Goal: Transaction & Acquisition: Obtain resource

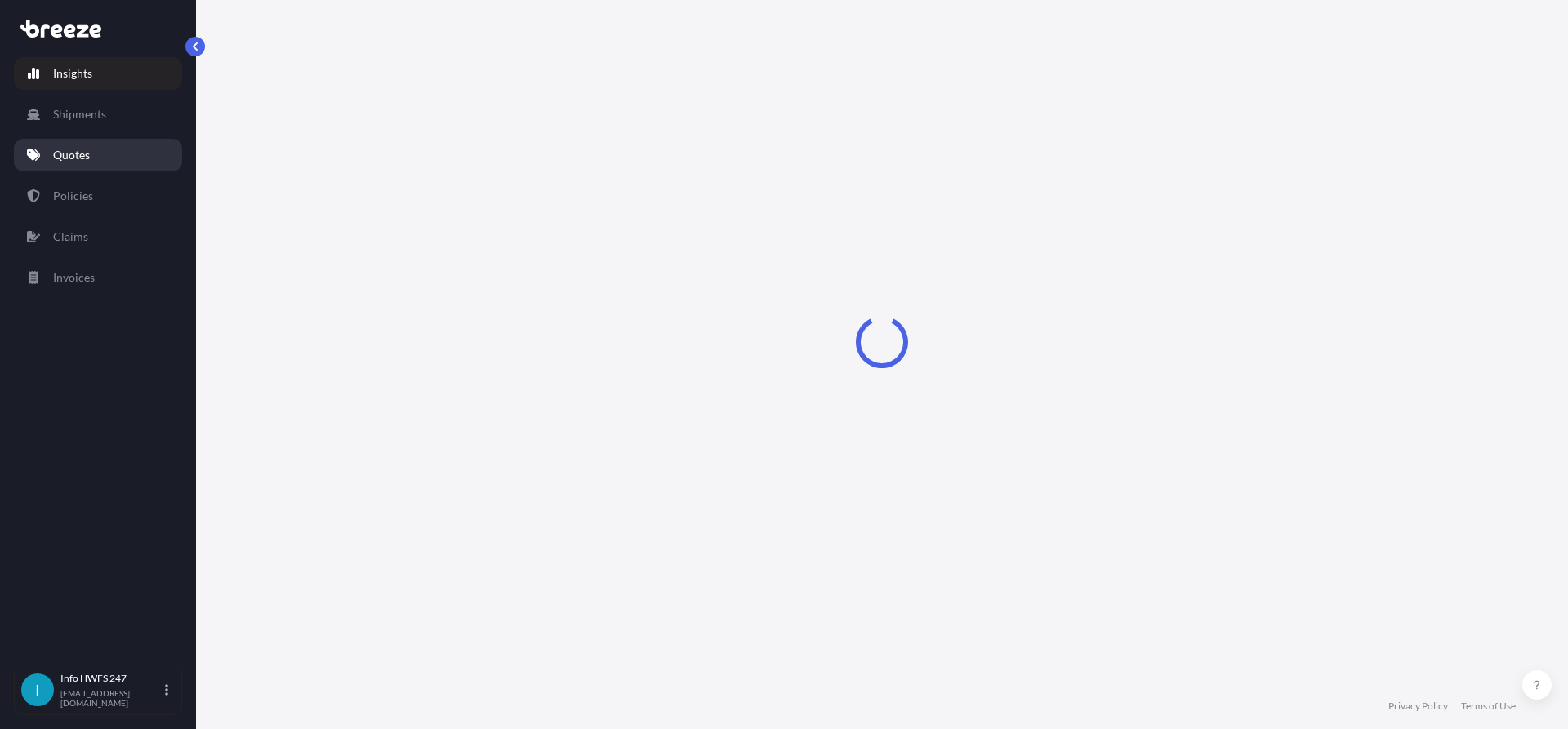
click at [73, 165] on link "Quotes" at bounding box center [98, 156] width 168 height 33
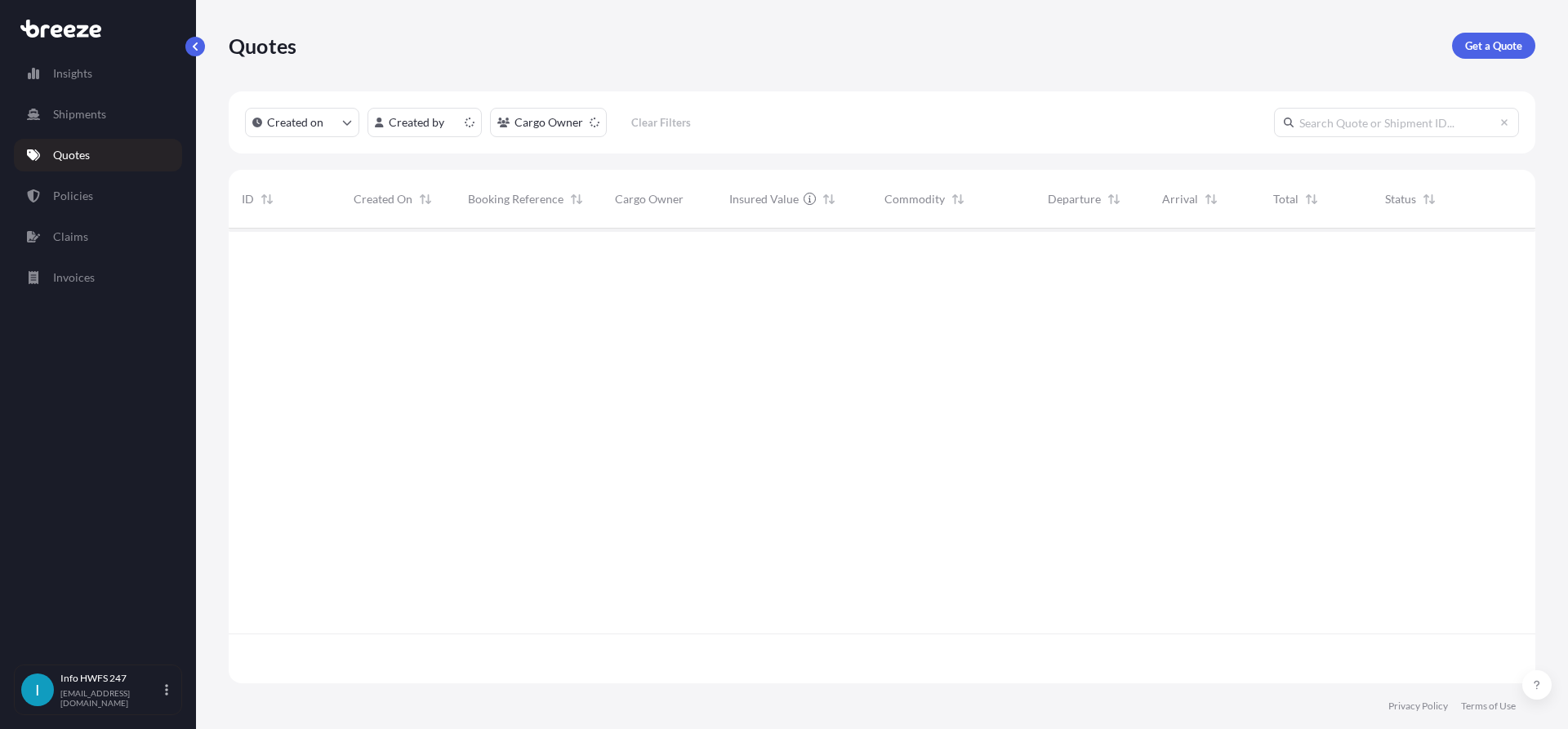
scroll to position [452, 1295]
click at [1519, 54] on link "Get a Quote" at bounding box center [1493, 46] width 83 height 26
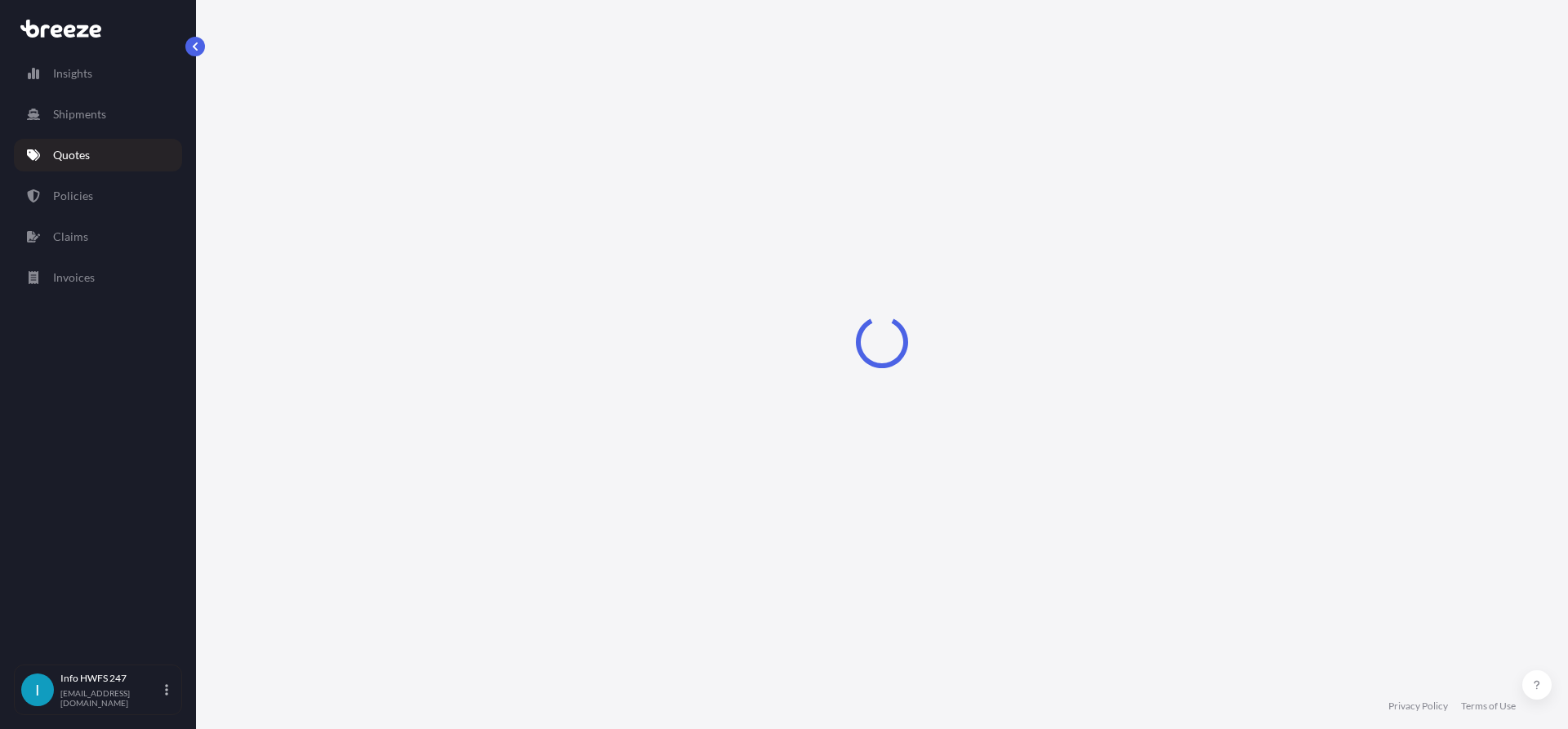
select select "Road"
select select "Air"
select select "1"
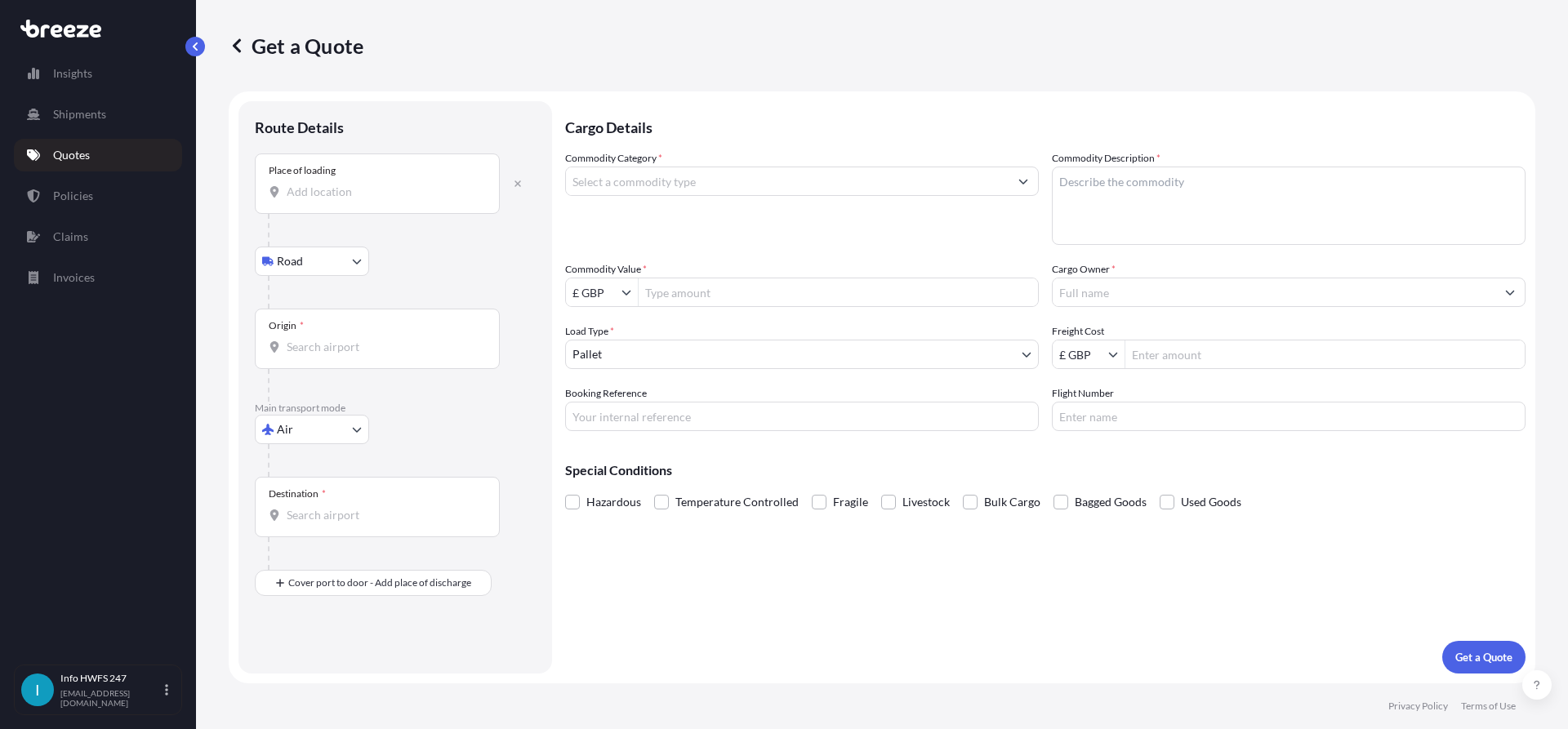
click at [351, 186] on input "Place of loading" at bounding box center [383, 192] width 193 height 16
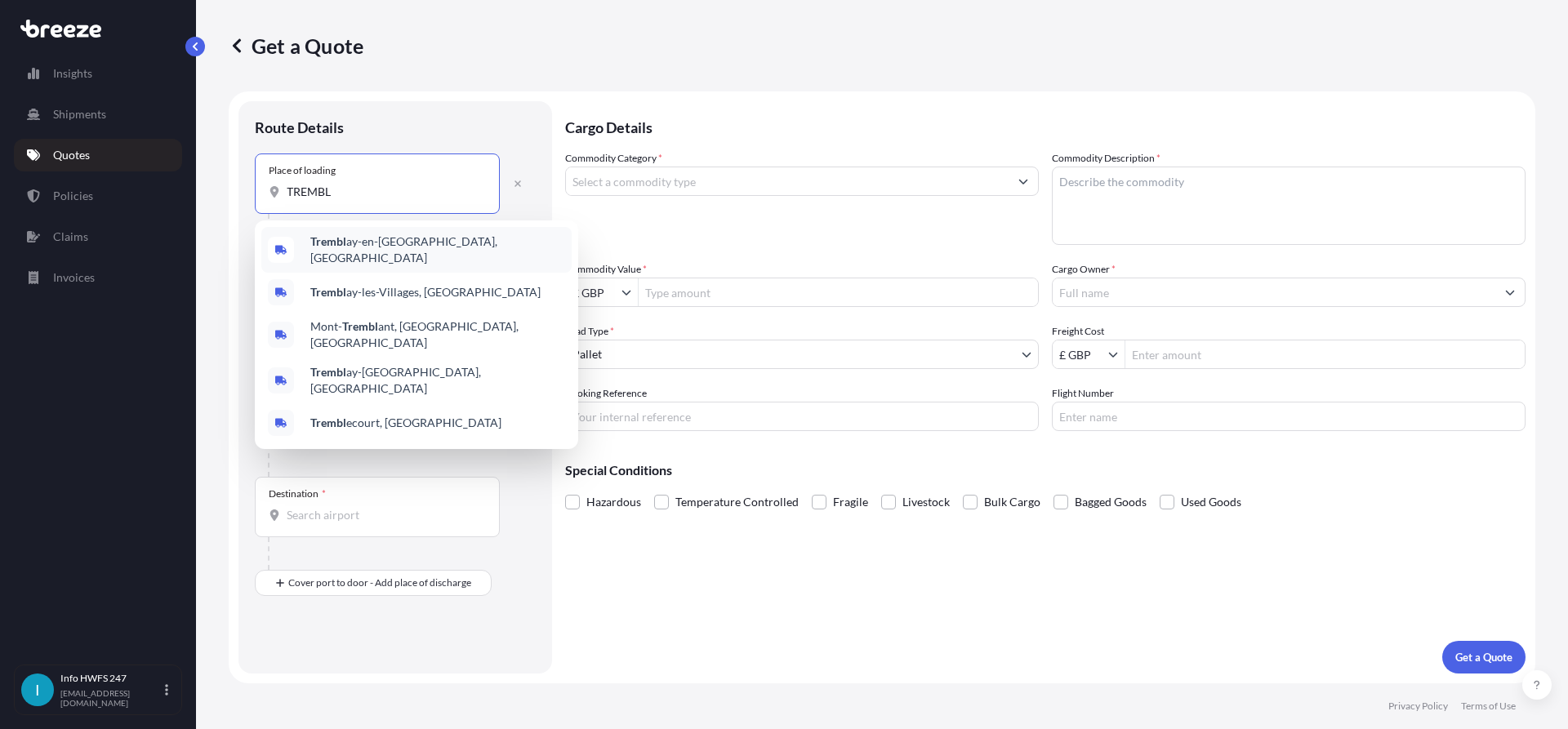
click at [366, 249] on span "Trembl ay-en-[GEOGRAPHIC_DATA], [GEOGRAPHIC_DATA]" at bounding box center [438, 250] width 255 height 33
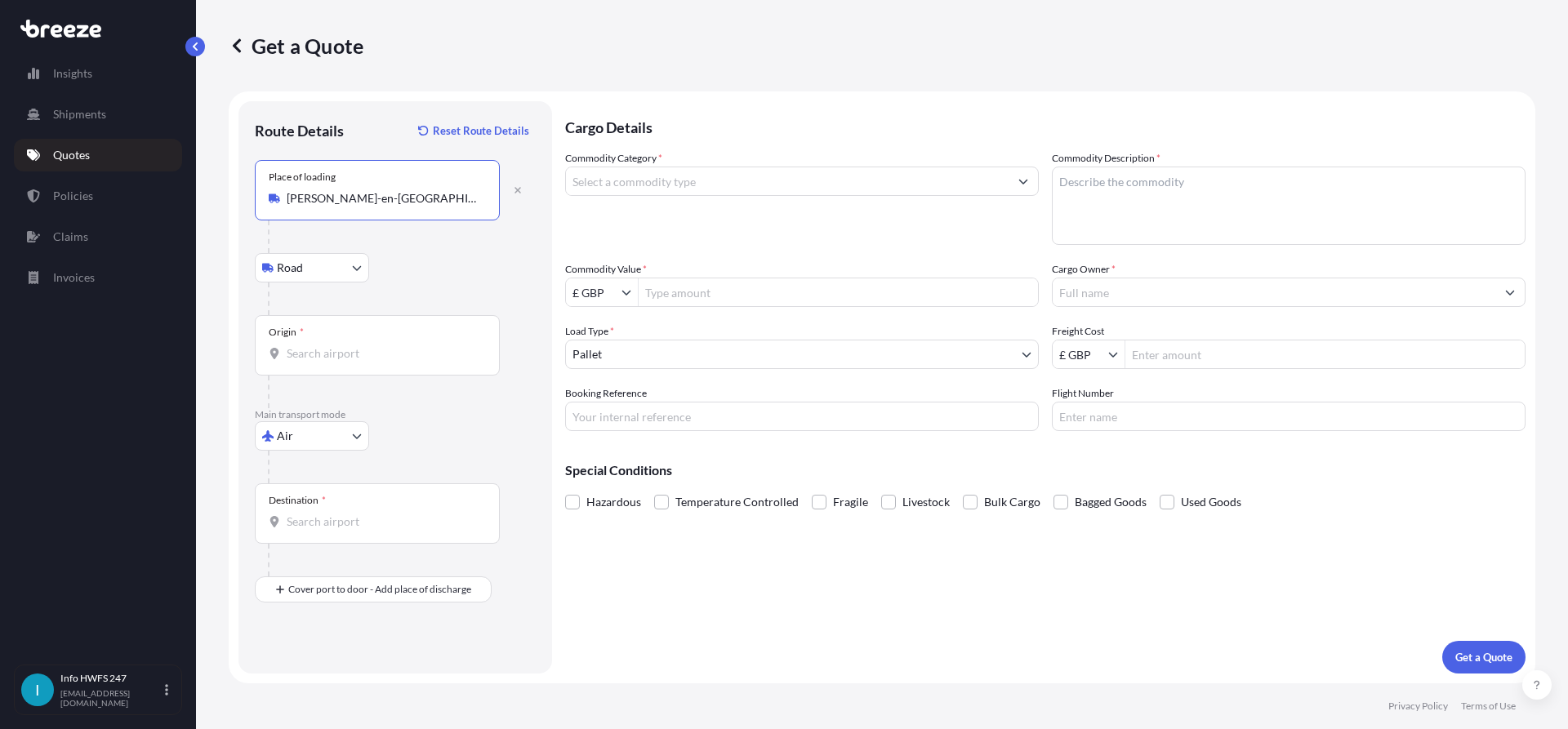
type input "[PERSON_NAME]-en-[GEOGRAPHIC_DATA], [GEOGRAPHIC_DATA]"
click at [382, 330] on div "Origin *" at bounding box center [378, 345] width 245 height 60
click at [382, 346] on input "Origin *" at bounding box center [383, 354] width 193 height 16
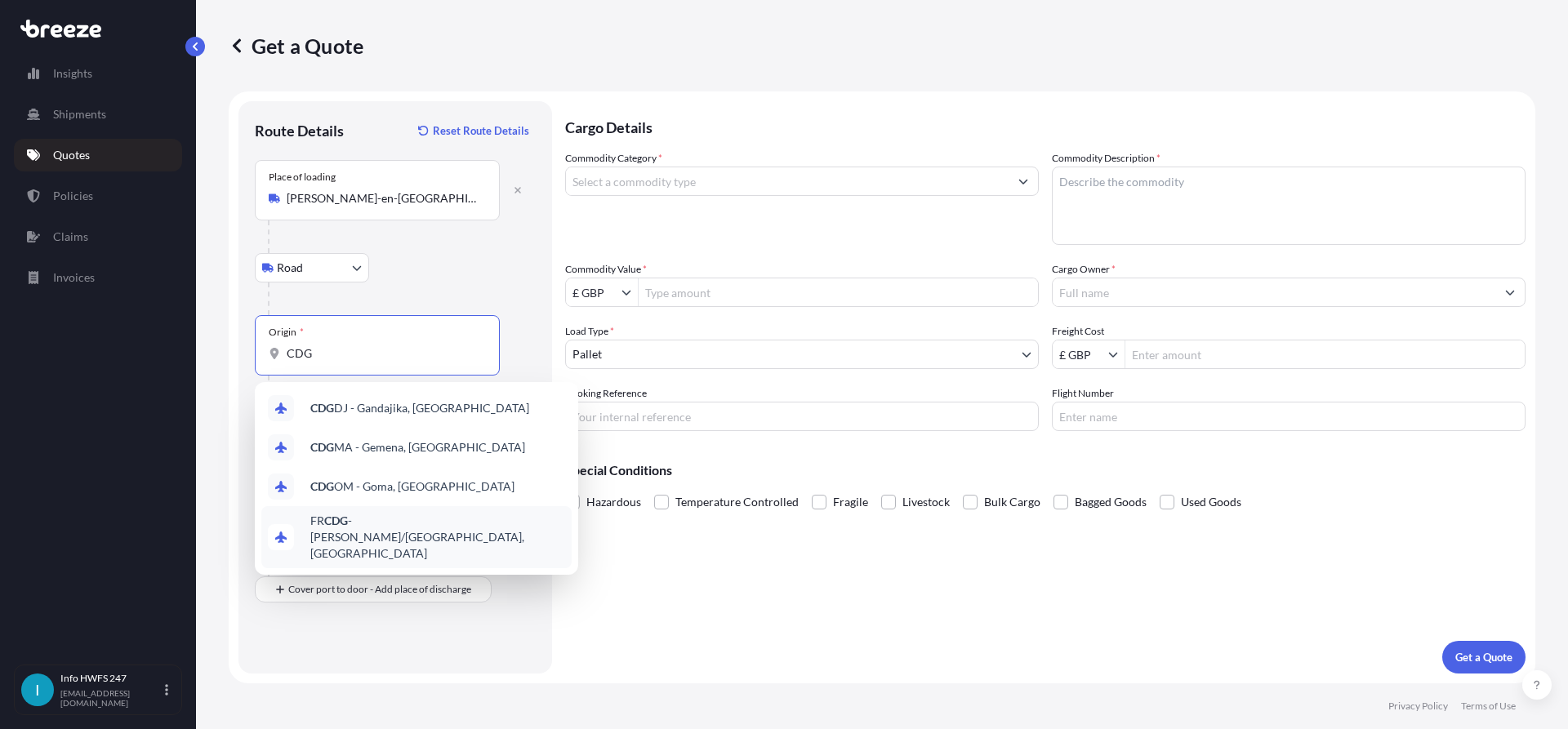
click at [412, 513] on div "FR CDG - [PERSON_NAME]-de-Gaulle Apt/[GEOGRAPHIC_DATA], [GEOGRAPHIC_DATA]" at bounding box center [416, 536] width 310 height 62
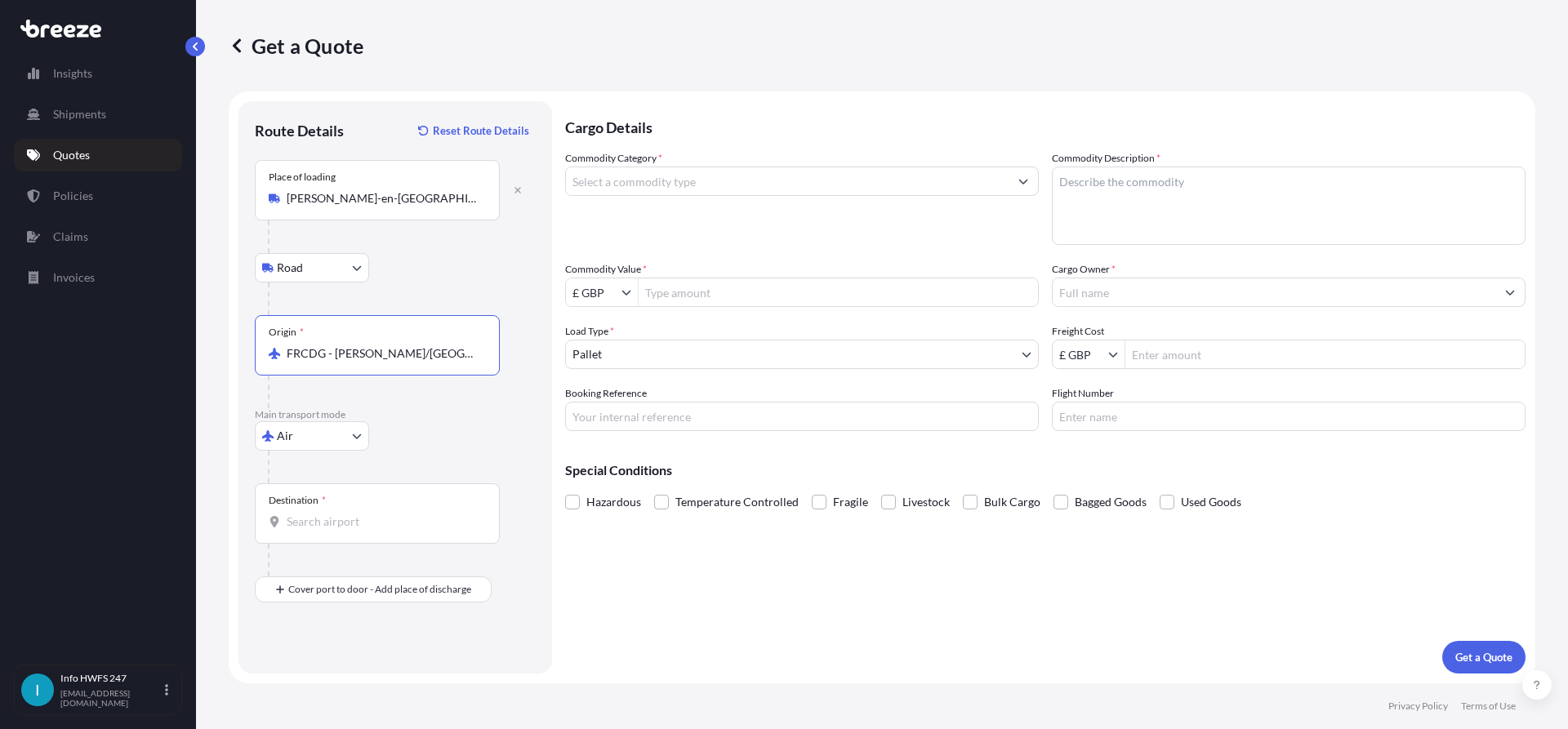
type input "FRCDG - [PERSON_NAME]/[GEOGRAPHIC_DATA], [GEOGRAPHIC_DATA]"
click at [363, 520] on input "Destination *" at bounding box center [383, 522] width 193 height 16
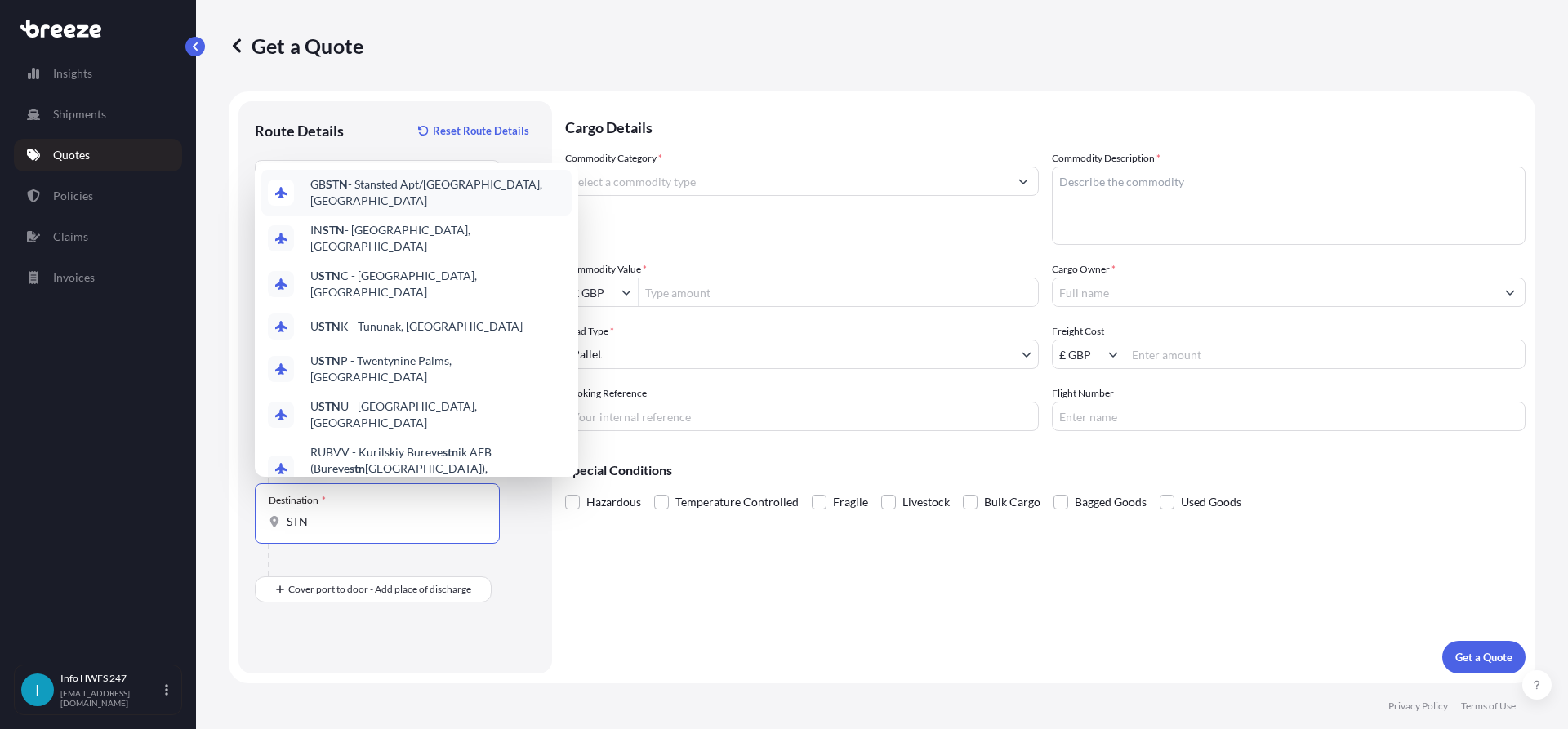
click at [386, 209] on span "GB STN - Stansted Apt/[GEOGRAPHIC_DATA], [GEOGRAPHIC_DATA]" at bounding box center [438, 193] width 255 height 33
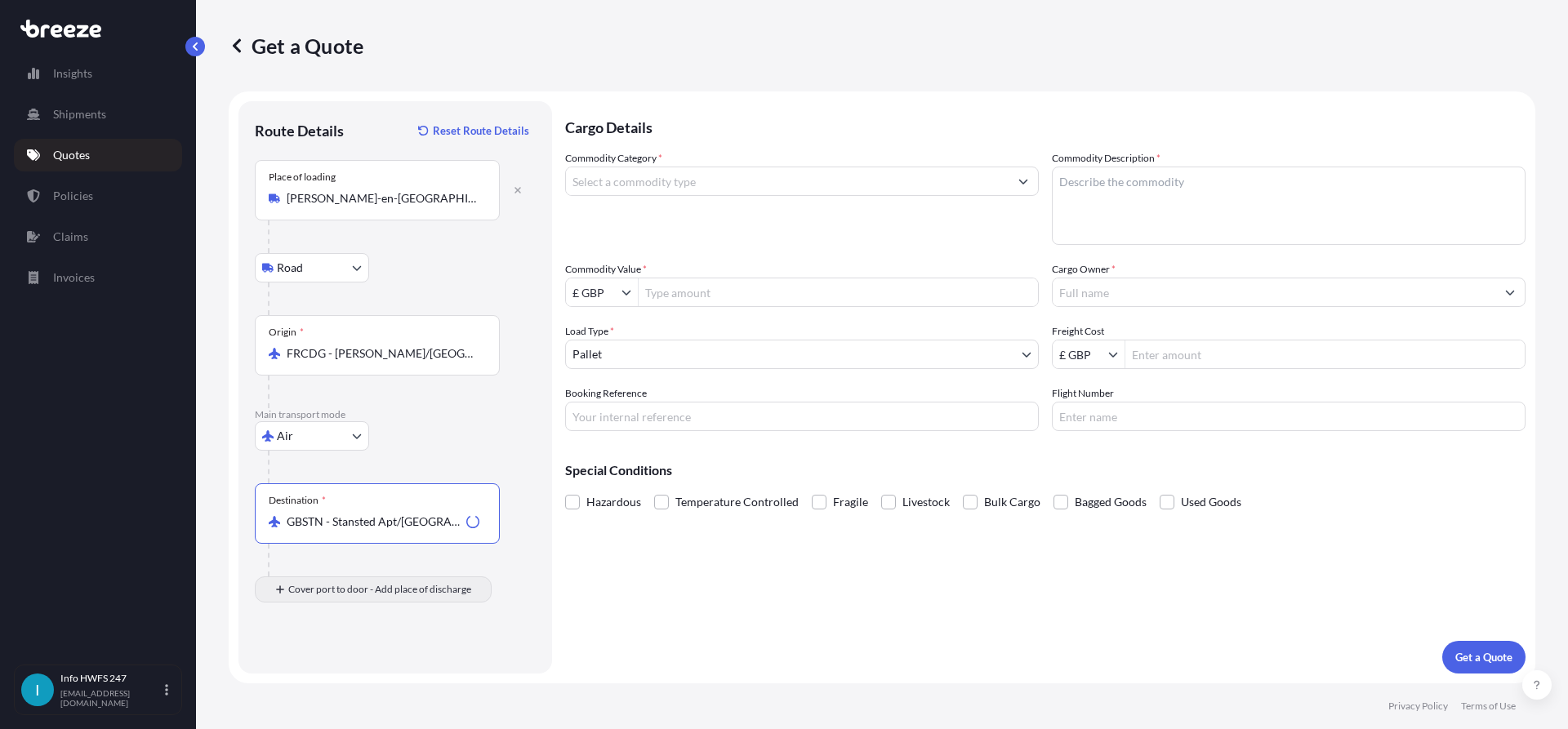
type input "GBSTN - Stansted Apt/[GEOGRAPHIC_DATA], [GEOGRAPHIC_DATA]"
click at [320, 666] on div "Place of Discharge" at bounding box center [378, 668] width 245 height 60
click at [320, 669] on input "Place of Discharge" at bounding box center [383, 677] width 193 height 16
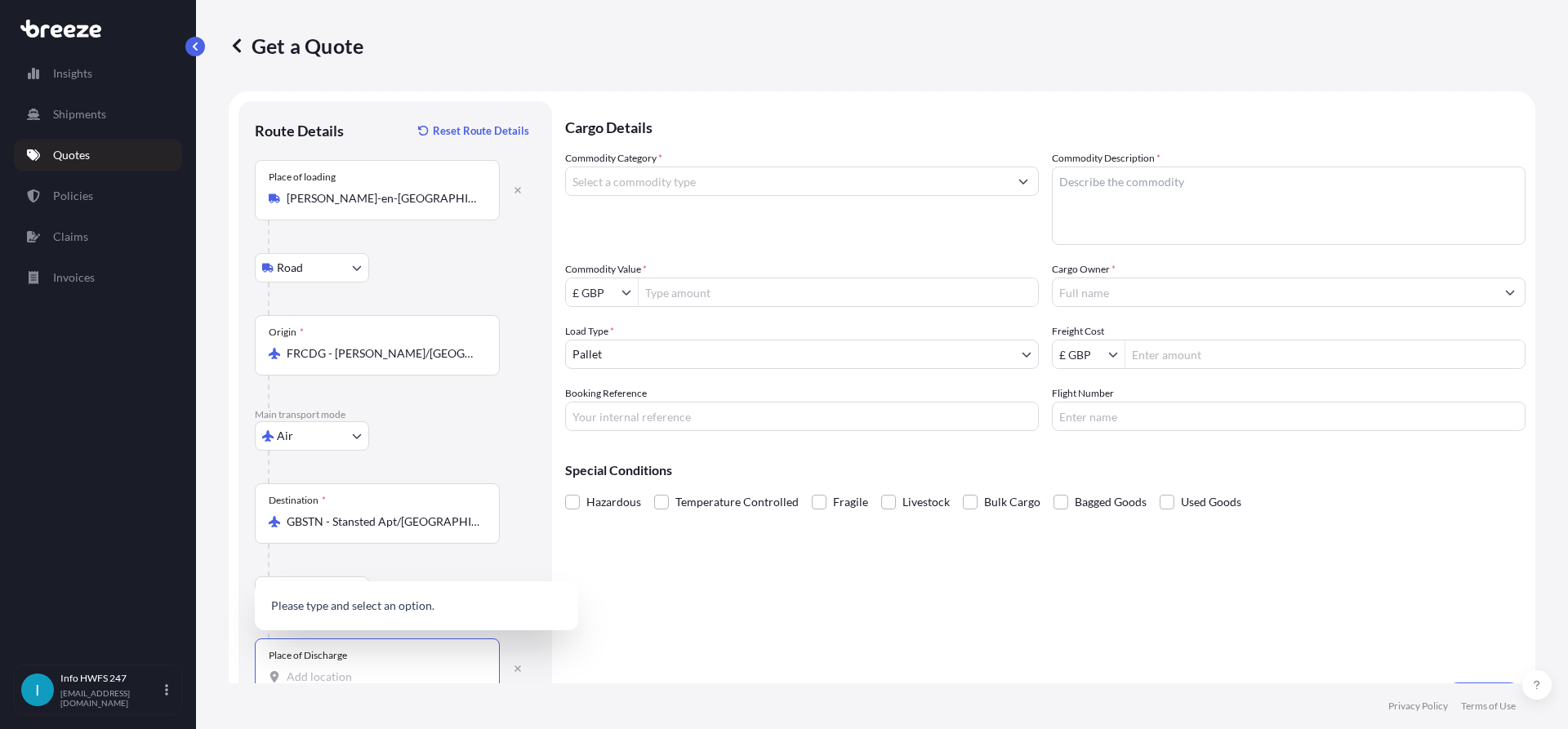
scroll to position [2, 0]
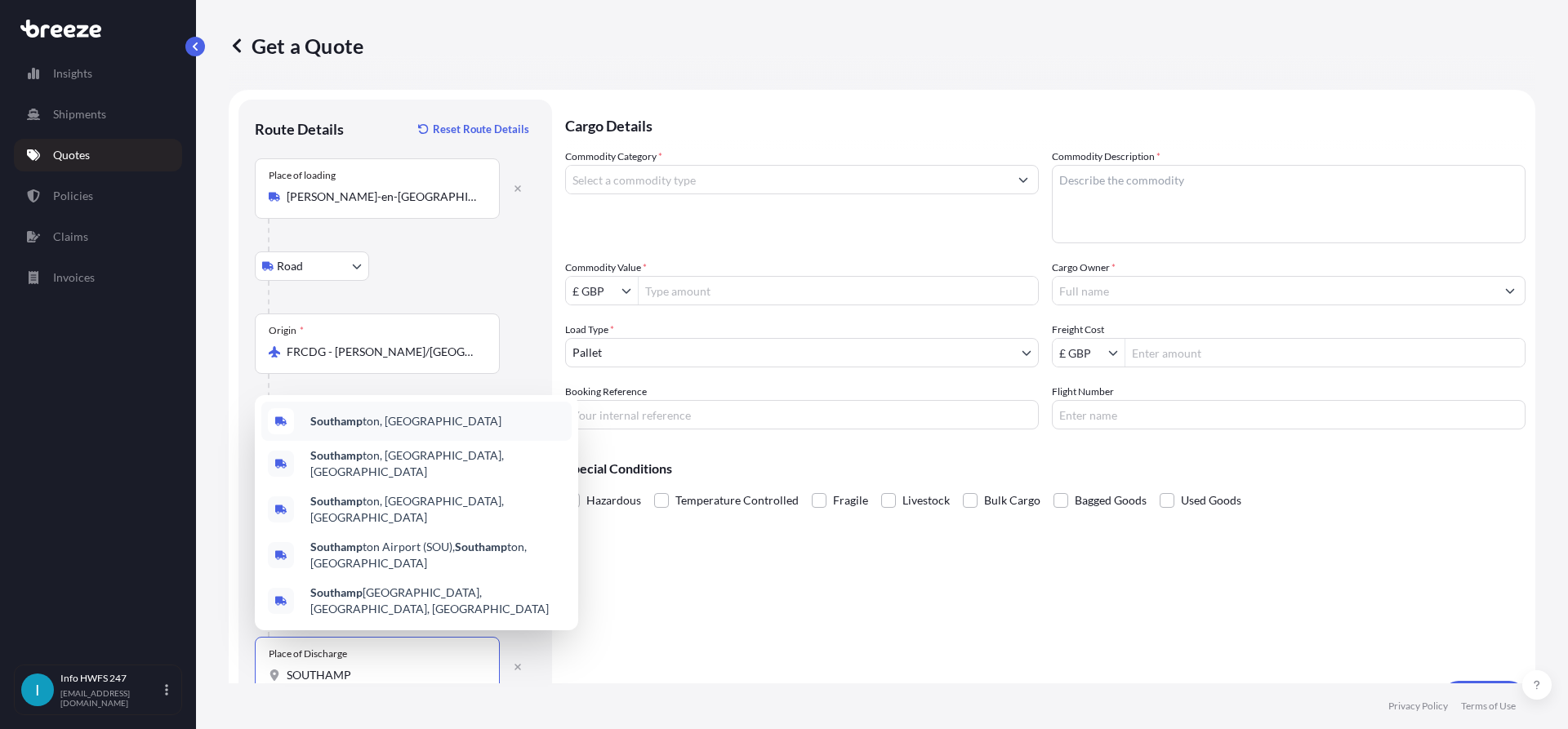
click at [393, 430] on span "Southamp ton, [GEOGRAPHIC_DATA]" at bounding box center [406, 421] width 191 height 16
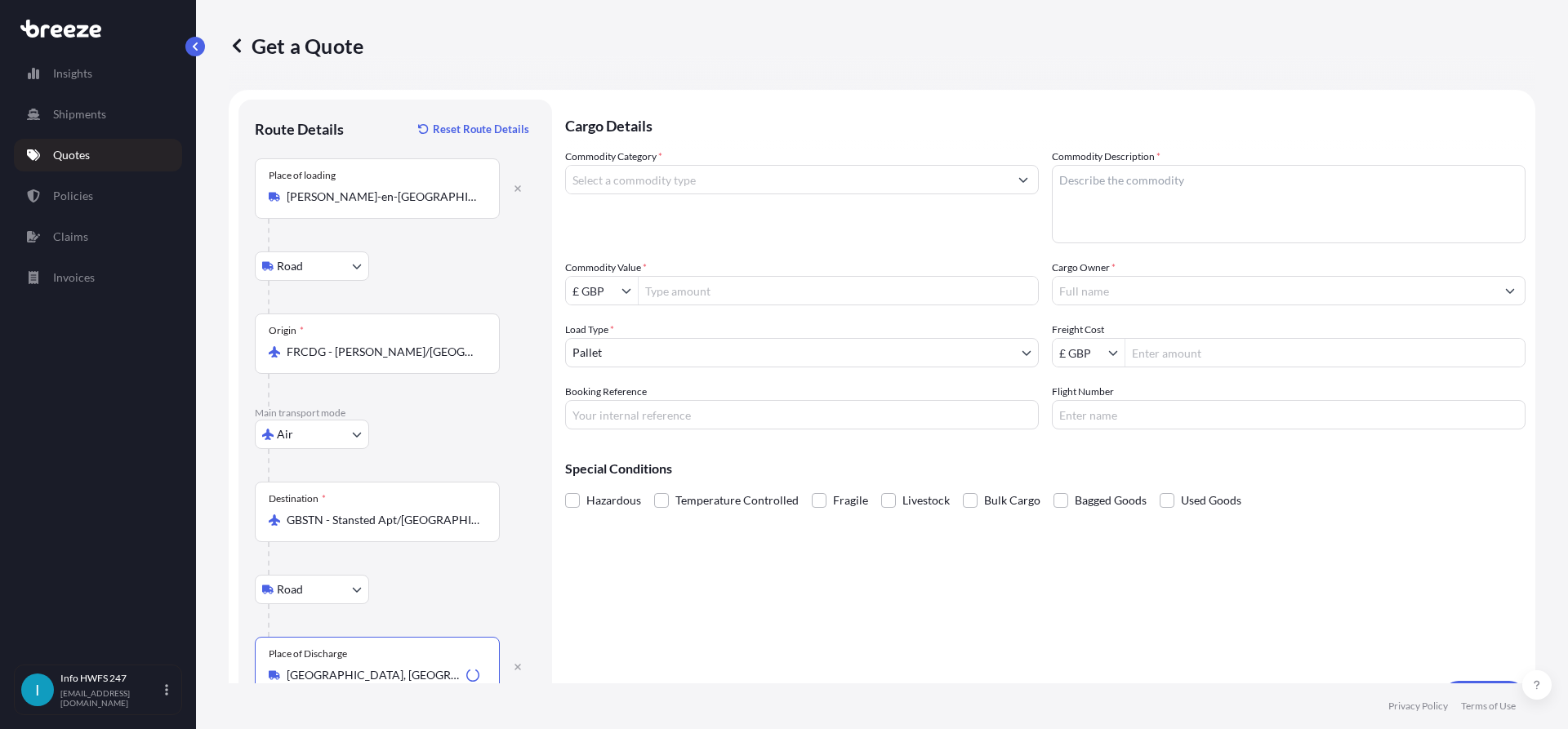
type input "[GEOGRAPHIC_DATA], [GEOGRAPHIC_DATA]"
click at [960, 156] on div "Commodity Category *" at bounding box center [803, 196] width 474 height 95
click at [959, 179] on input "Commodity Category *" at bounding box center [788, 179] width 443 height 30
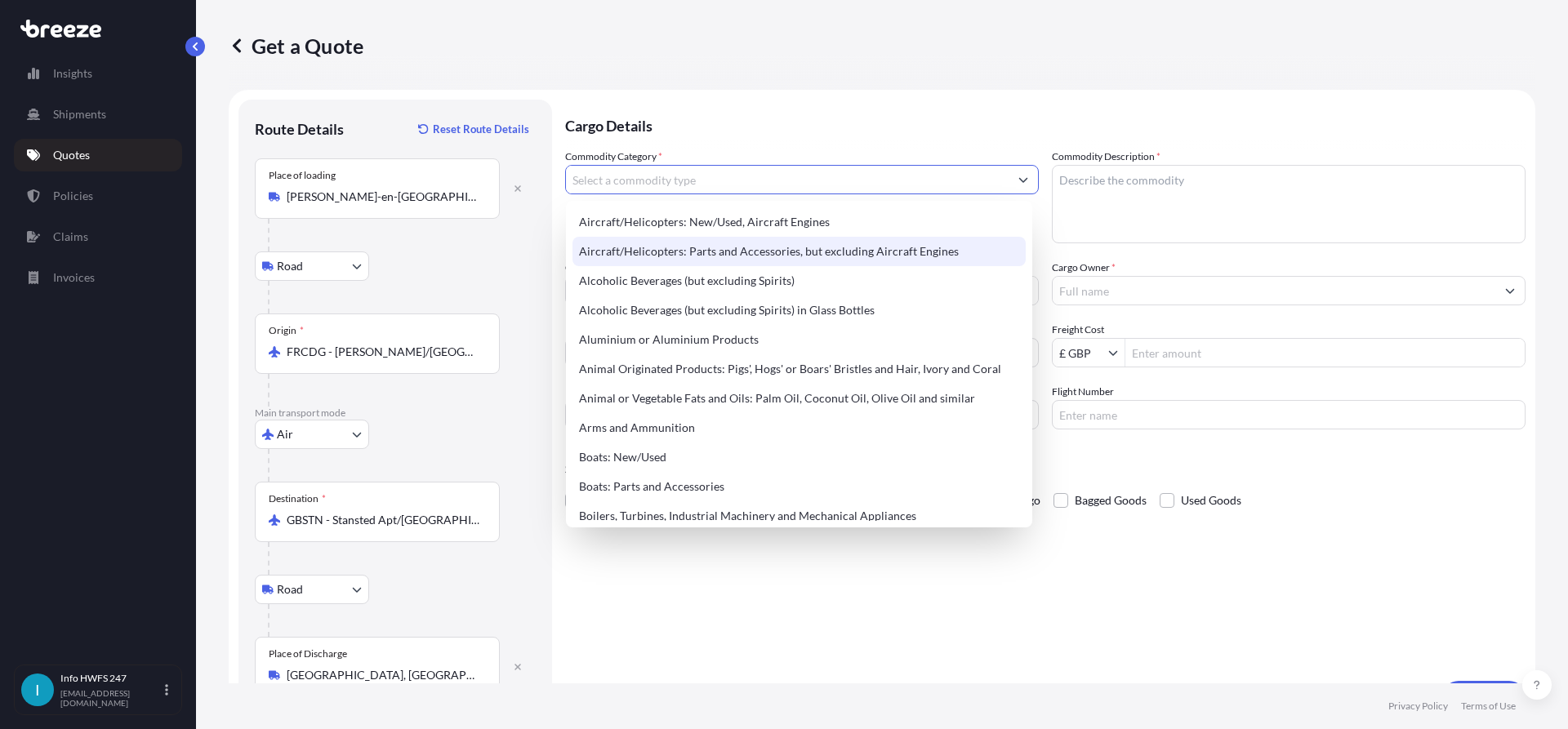
click at [846, 246] on div "Aircraft/Helicopters: Parts and Accessories, but excluding Aircraft Engines" at bounding box center [799, 252] width 454 height 30
type input "Aircraft/Helicopters: Parts and Accessories, but excluding Aircraft Engines"
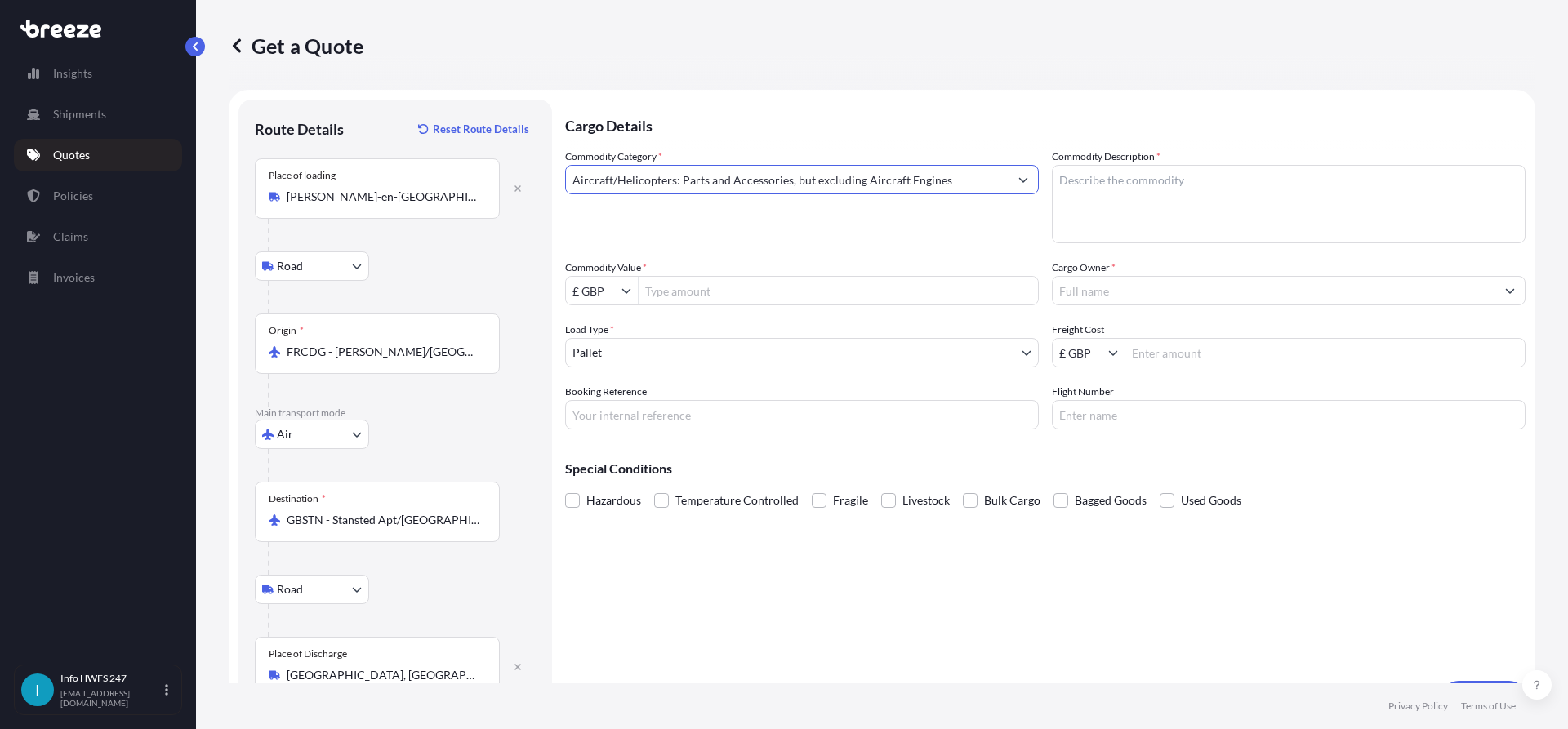
click at [1124, 194] on textarea "Commodity Description *" at bounding box center [1289, 203] width 474 height 78
click at [1280, 185] on textarea "CIVIL AIRCRAFT PARTS -" at bounding box center [1289, 203] width 474 height 78
paste textarea "LATCH, HSECU"
type textarea "CIVIL AIRCRAFT PARTS - LATCH, HSECU"
click at [620, 290] on input "£ GBP" at bounding box center [593, 290] width 55 height 30
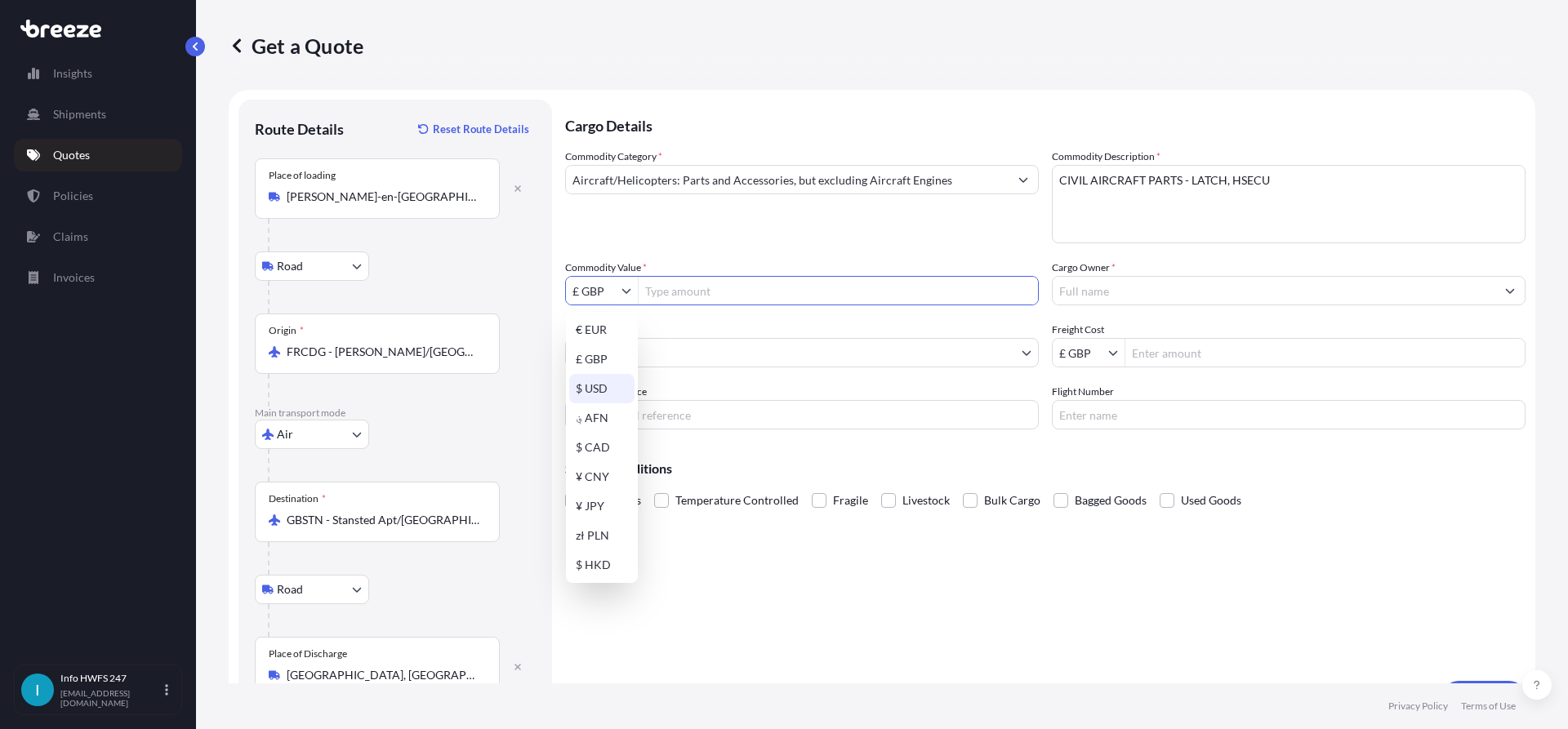
click at [602, 384] on div "$ USD" at bounding box center [602, 388] width 65 height 30
type input "$ USD"
click at [750, 295] on input "Commodity Value *" at bounding box center [838, 290] width 399 height 30
paste input "45320.00"
type input "45,320"
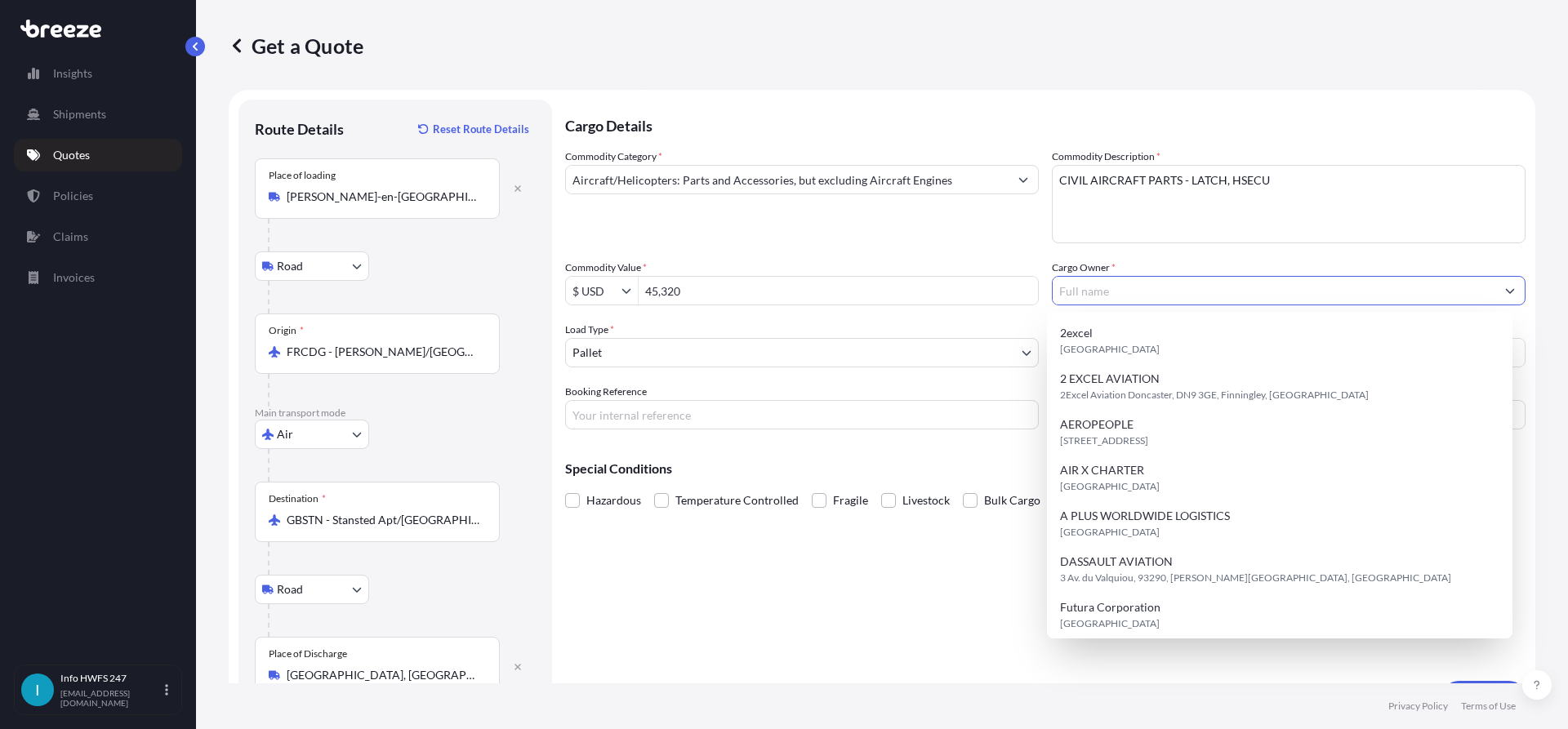
click at [1224, 296] on input "Cargo Owner *" at bounding box center [1274, 290] width 443 height 30
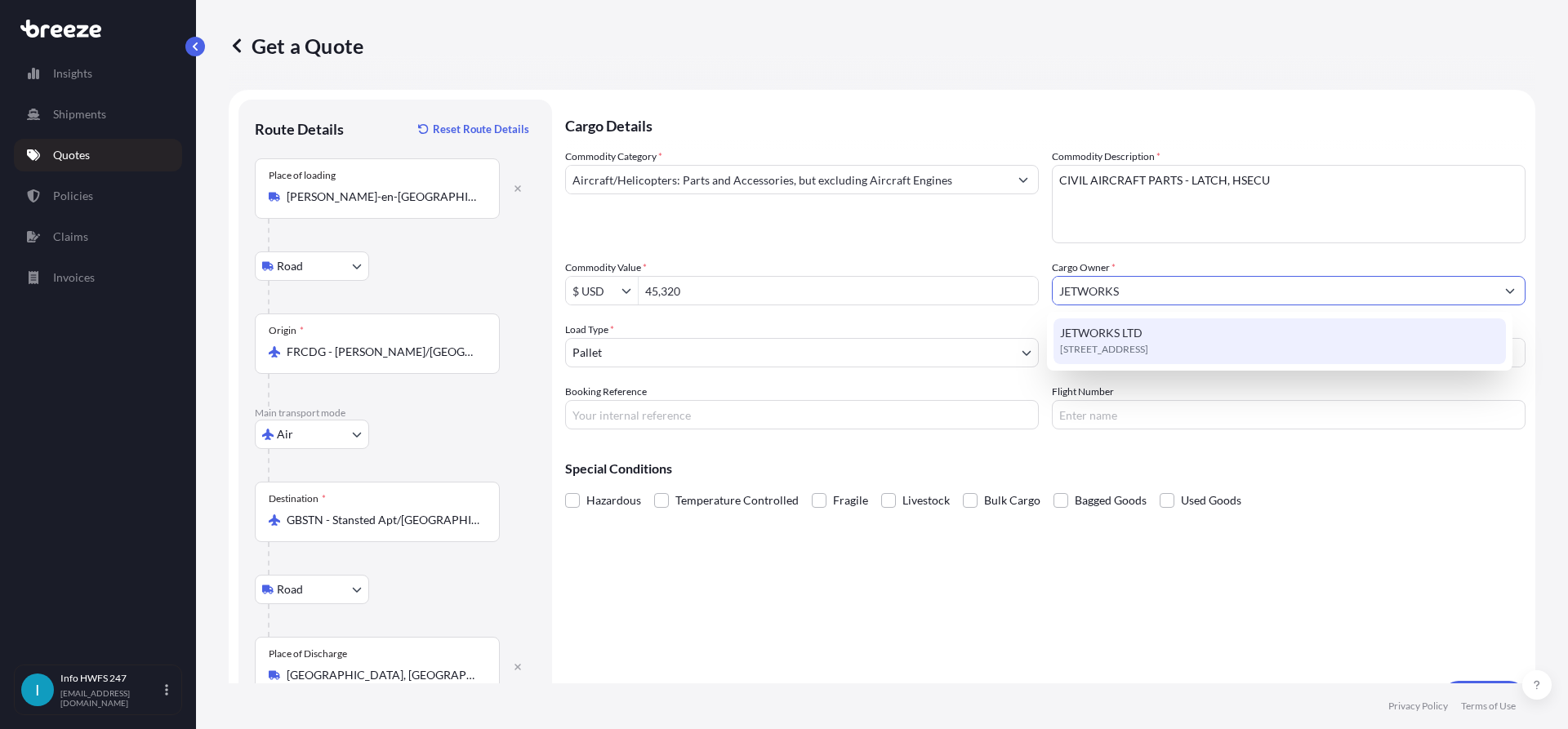
click at [1256, 336] on div "[STREET_ADDRESS]" at bounding box center [1280, 341] width 454 height 46
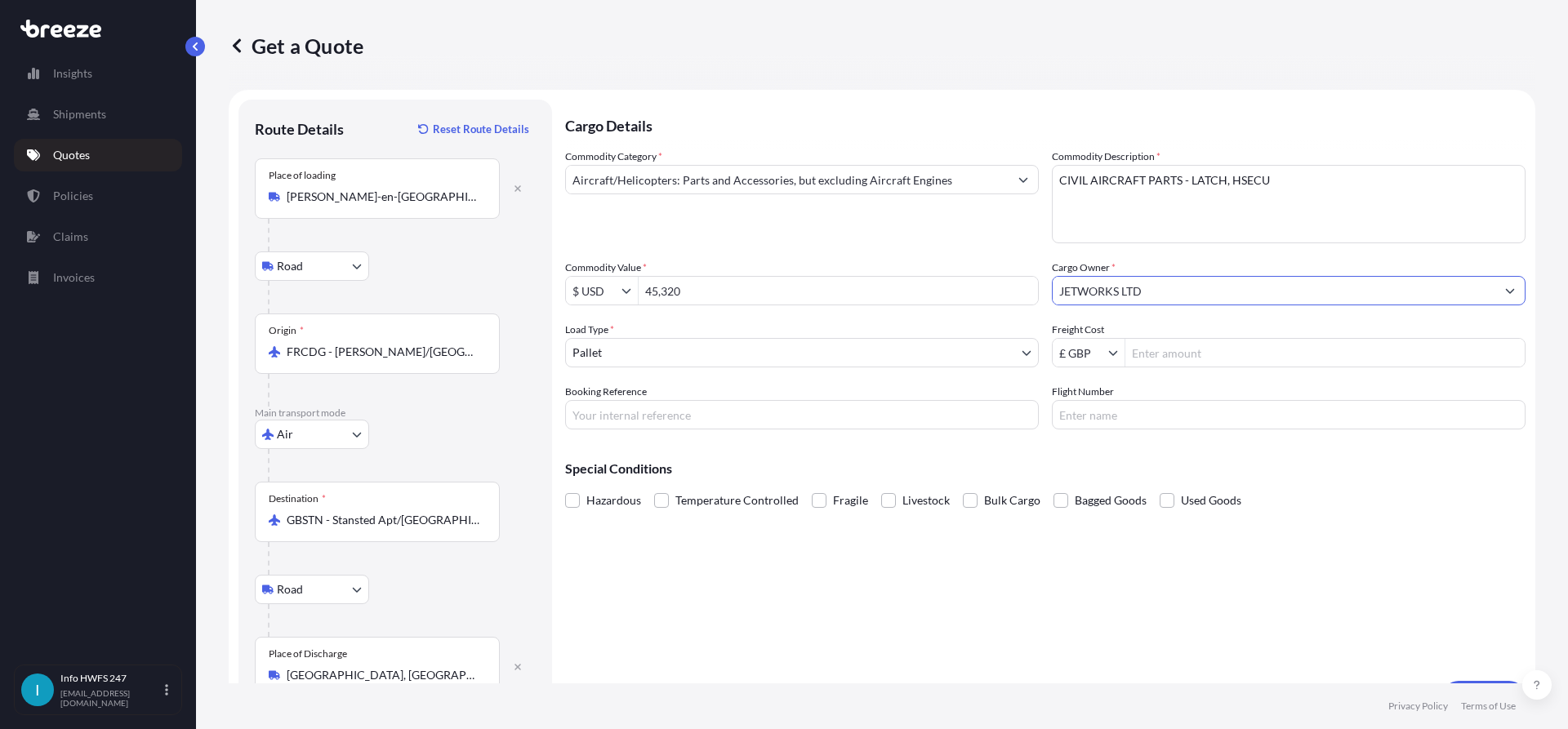
type input "JETWORKS LTD"
drag, startPoint x: 751, startPoint y: 416, endPoint x: 797, endPoint y: 404, distance: 47.5
click at [751, 416] on input "Booking Reference" at bounding box center [803, 415] width 474 height 30
click at [654, 399] on div "Booking Reference" at bounding box center [803, 406] width 474 height 46
drag, startPoint x: 662, startPoint y: 411, endPoint x: 672, endPoint y: 410, distance: 10.0
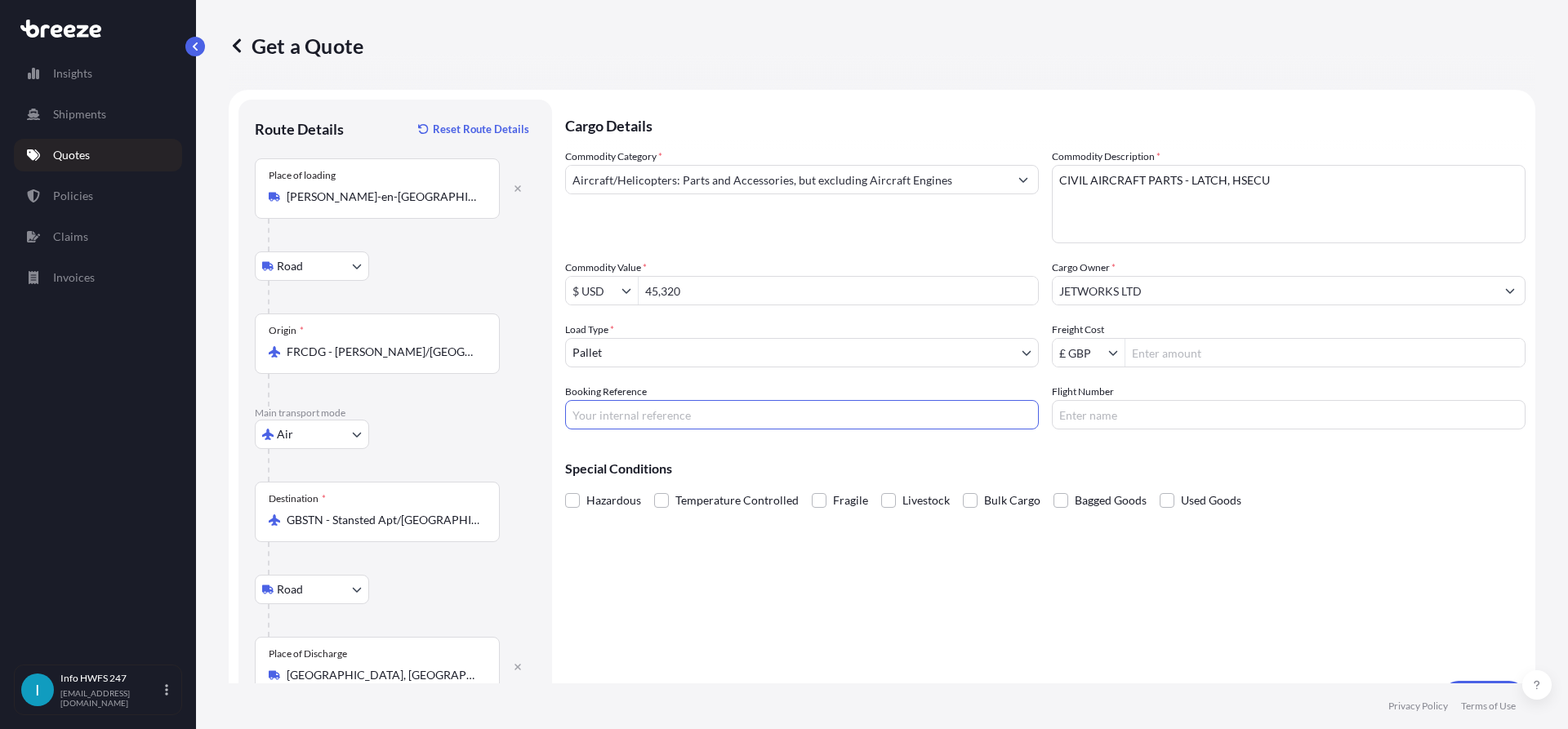
click at [662, 411] on input "Booking Reference" at bounding box center [803, 415] width 474 height 30
paste input "HI167556"
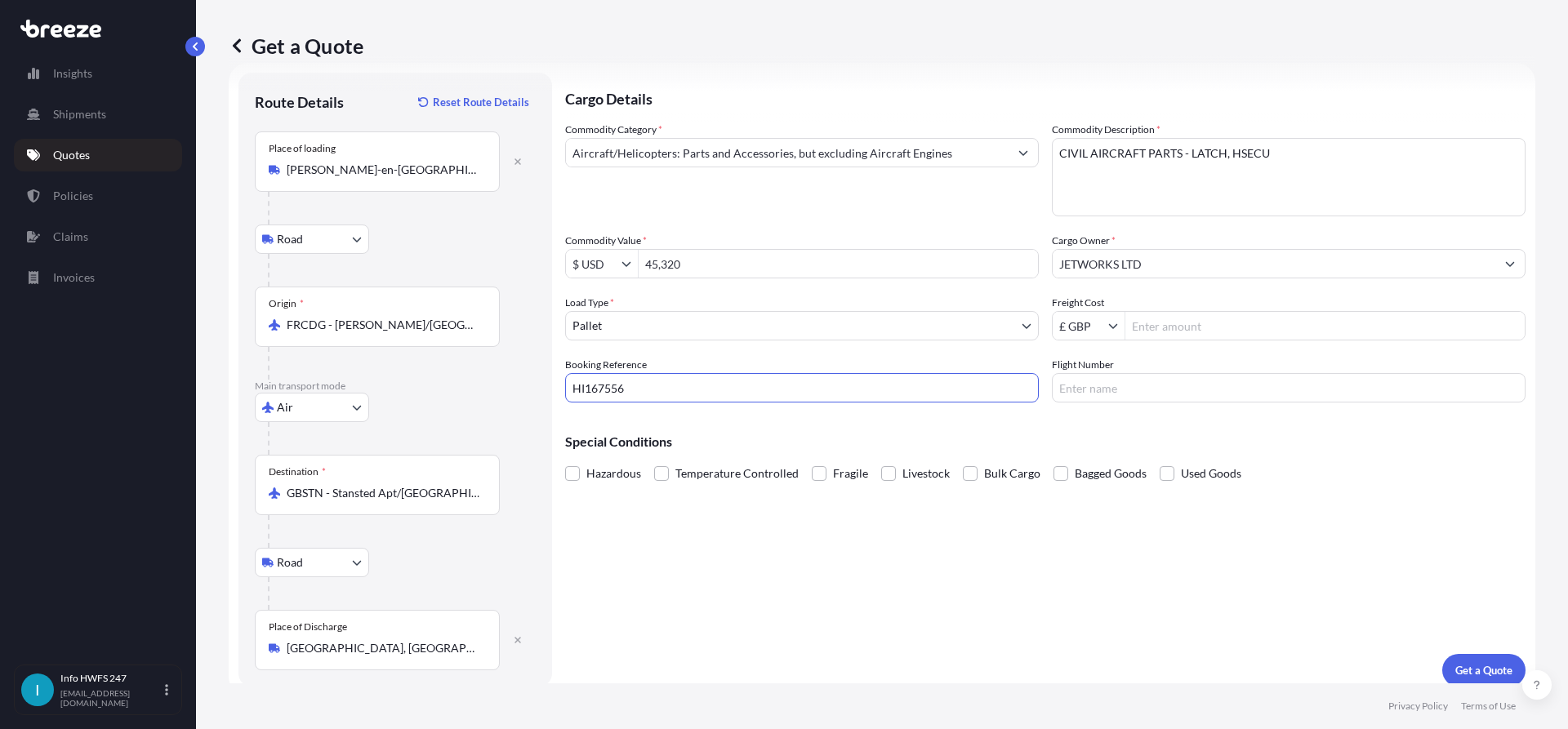
scroll to position [42, 0]
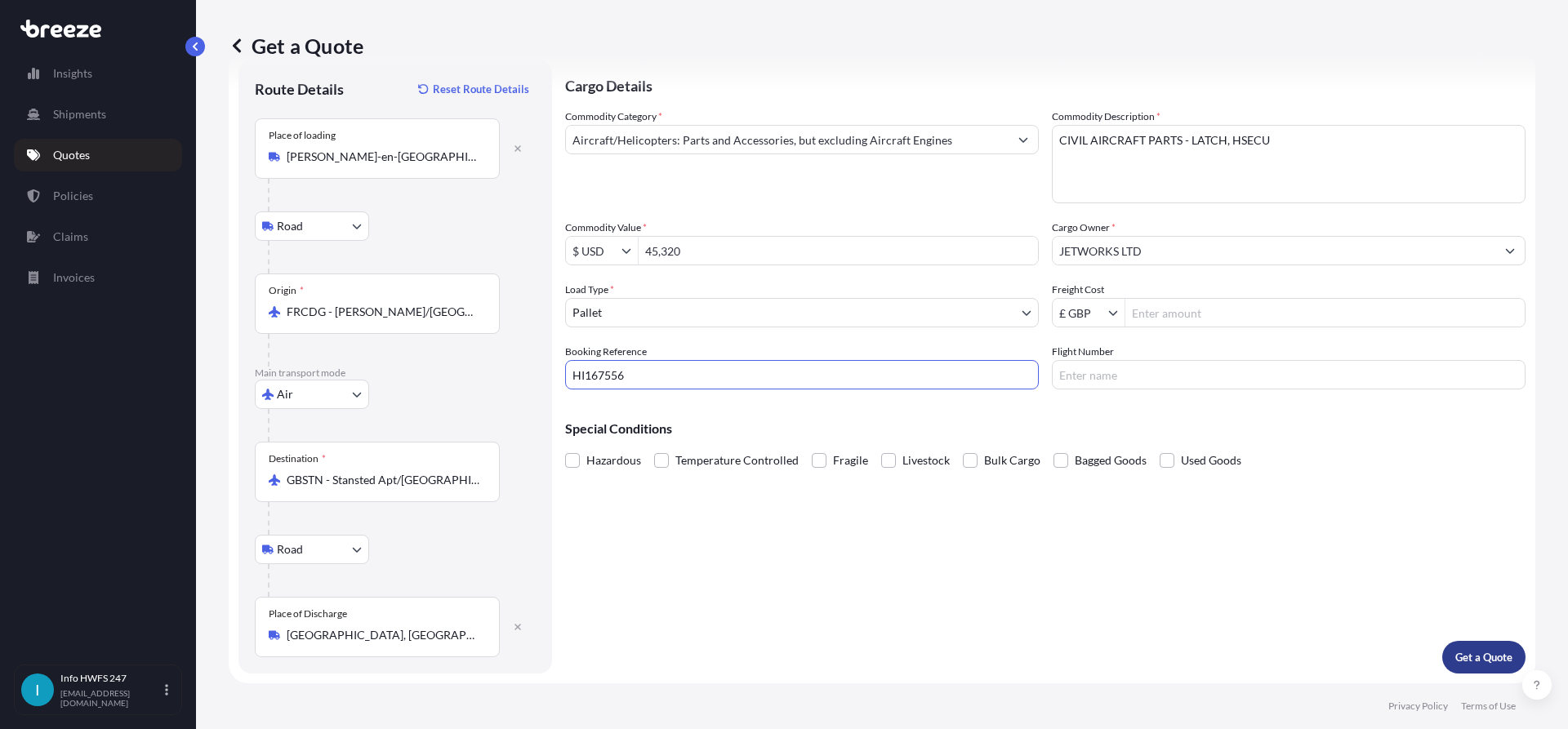
type input "HI167556"
click at [1485, 656] on p "Get a Quote" at bounding box center [1483, 657] width 57 height 16
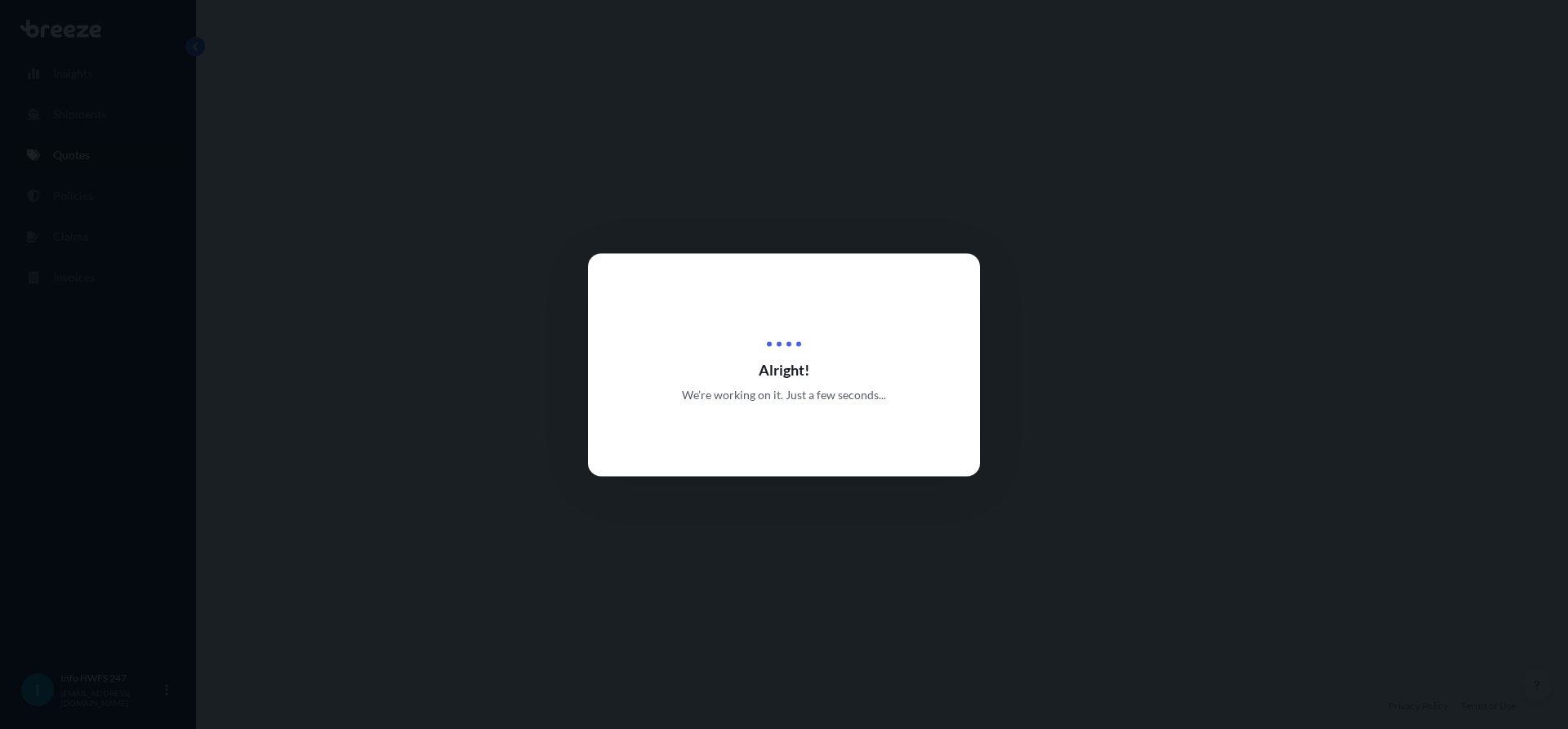
select select "Road"
select select "Air"
select select "Road"
select select "1"
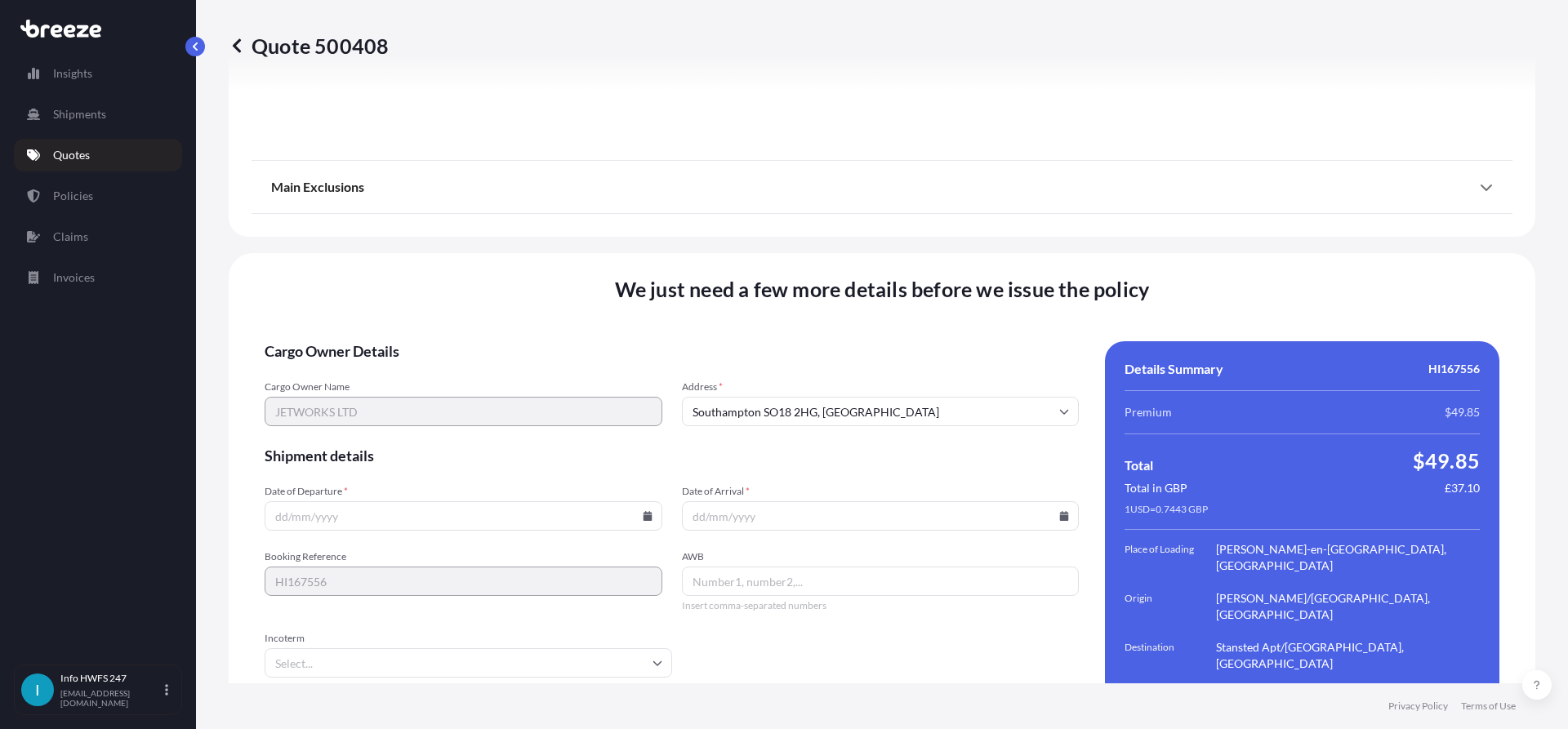
scroll to position [2171, 0]
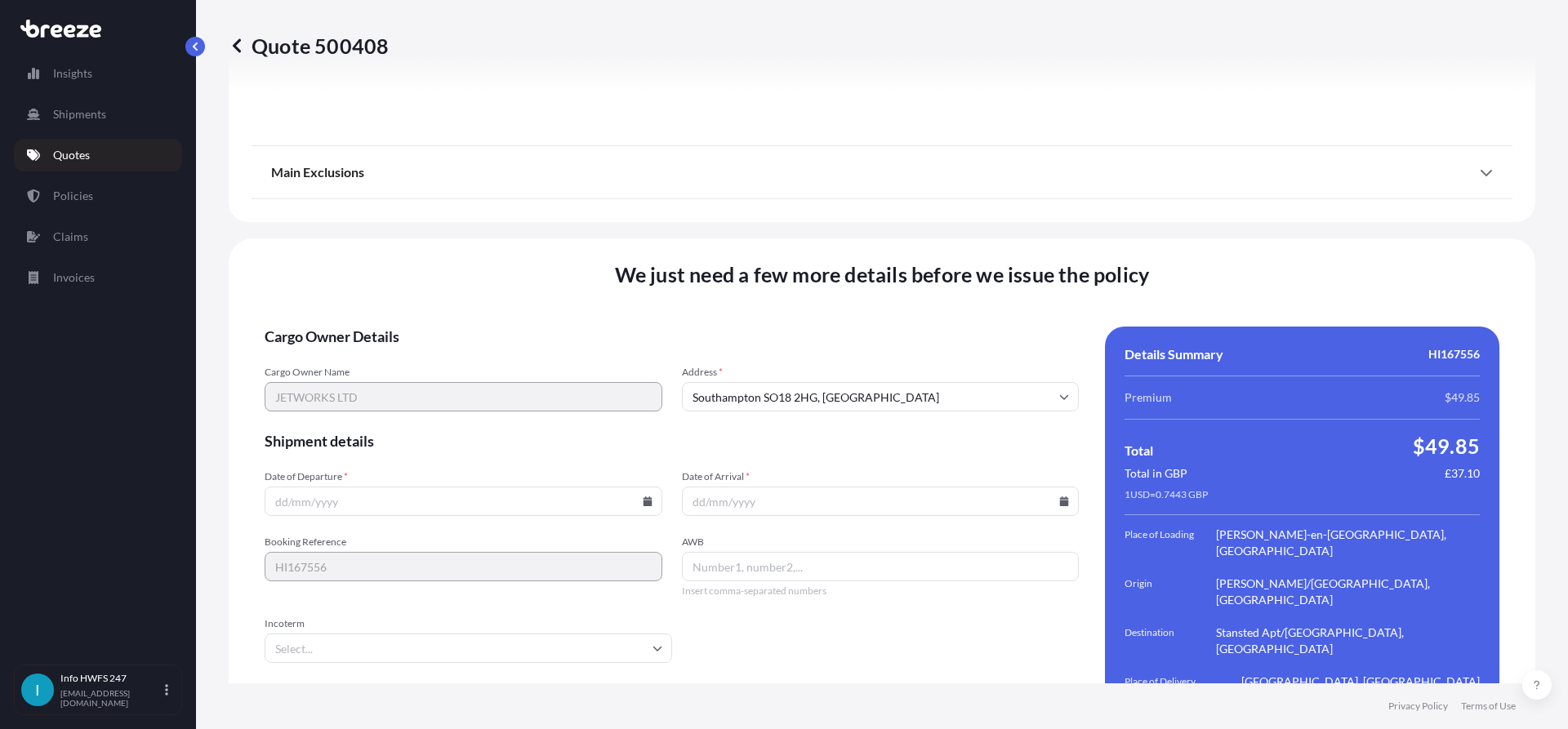
click at [650, 486] on input "Date of Departure *" at bounding box center [463, 501] width 398 height 30
click at [646, 496] on icon at bounding box center [648, 501] width 10 height 10
click at [354, 246] on button "29" at bounding box center [347, 245] width 26 height 26
type input "[DATE]"
click at [1065, 486] on input "Date of Arrival *" at bounding box center [881, 501] width 398 height 30
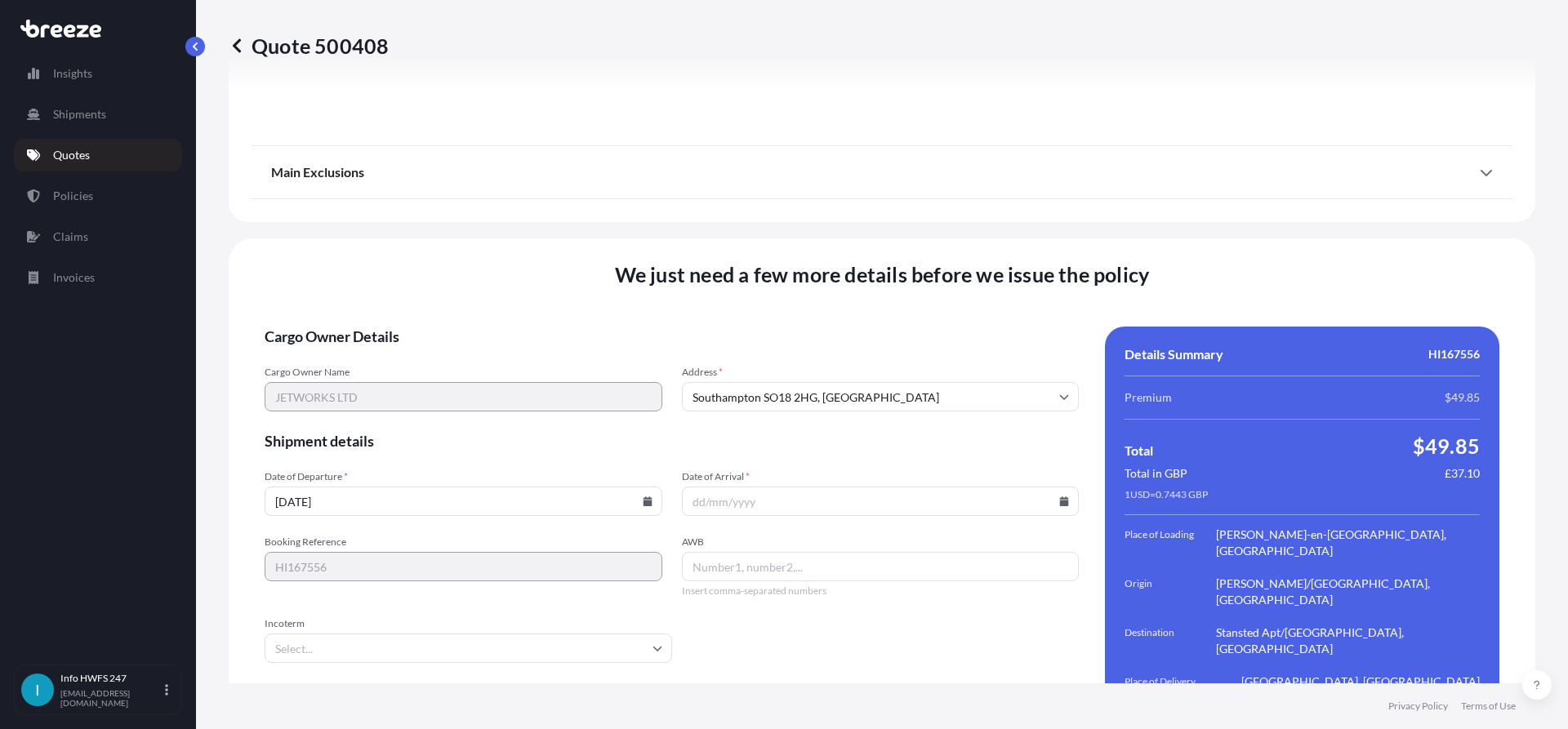
click at [1060, 496] on icon at bounding box center [1064, 501] width 9 height 10
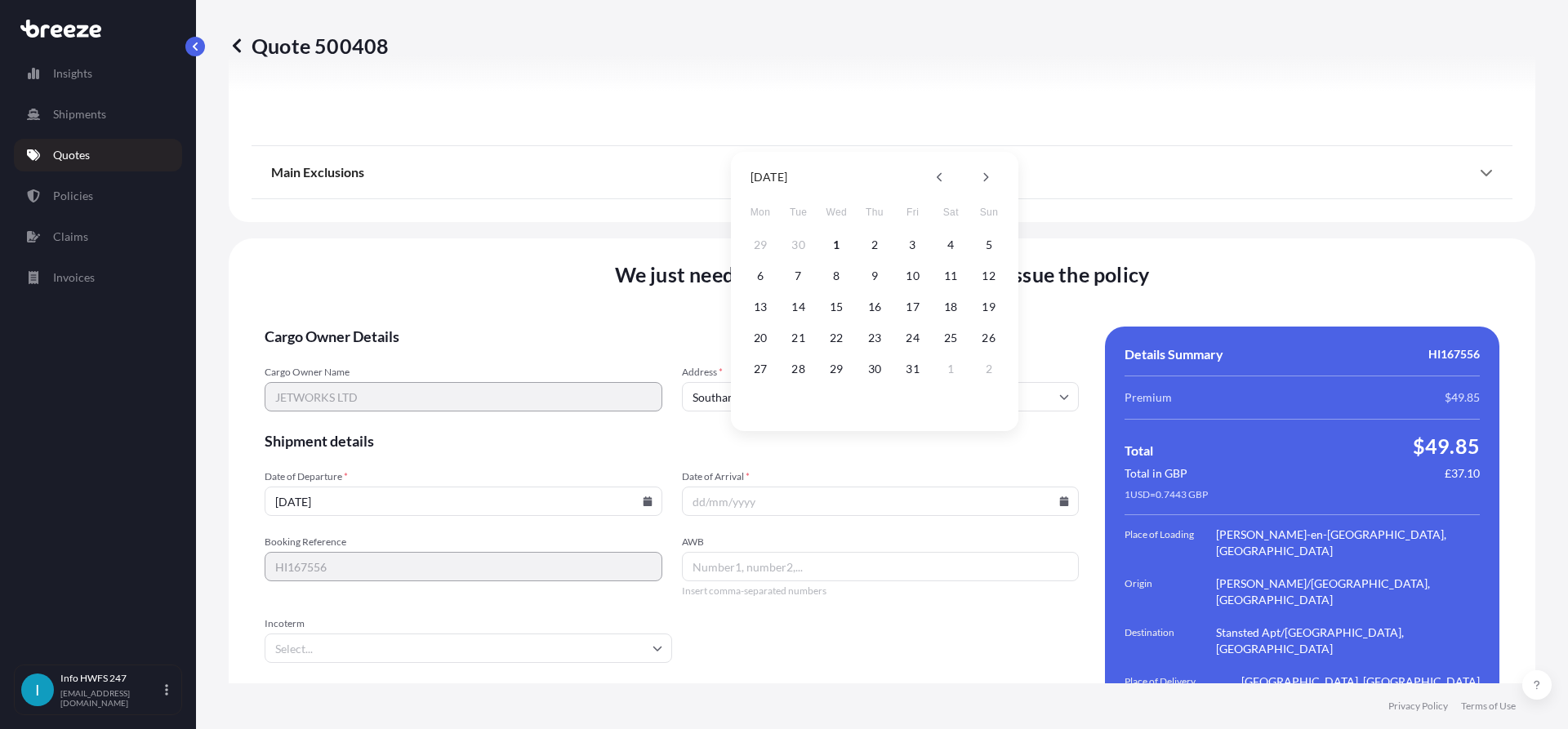
click at [745, 273] on div "6 7 8 9 10 11 12" at bounding box center [875, 276] width 262 height 30
click at [762, 273] on button "6" at bounding box center [761, 276] width 26 height 26
type input "[DATE]"
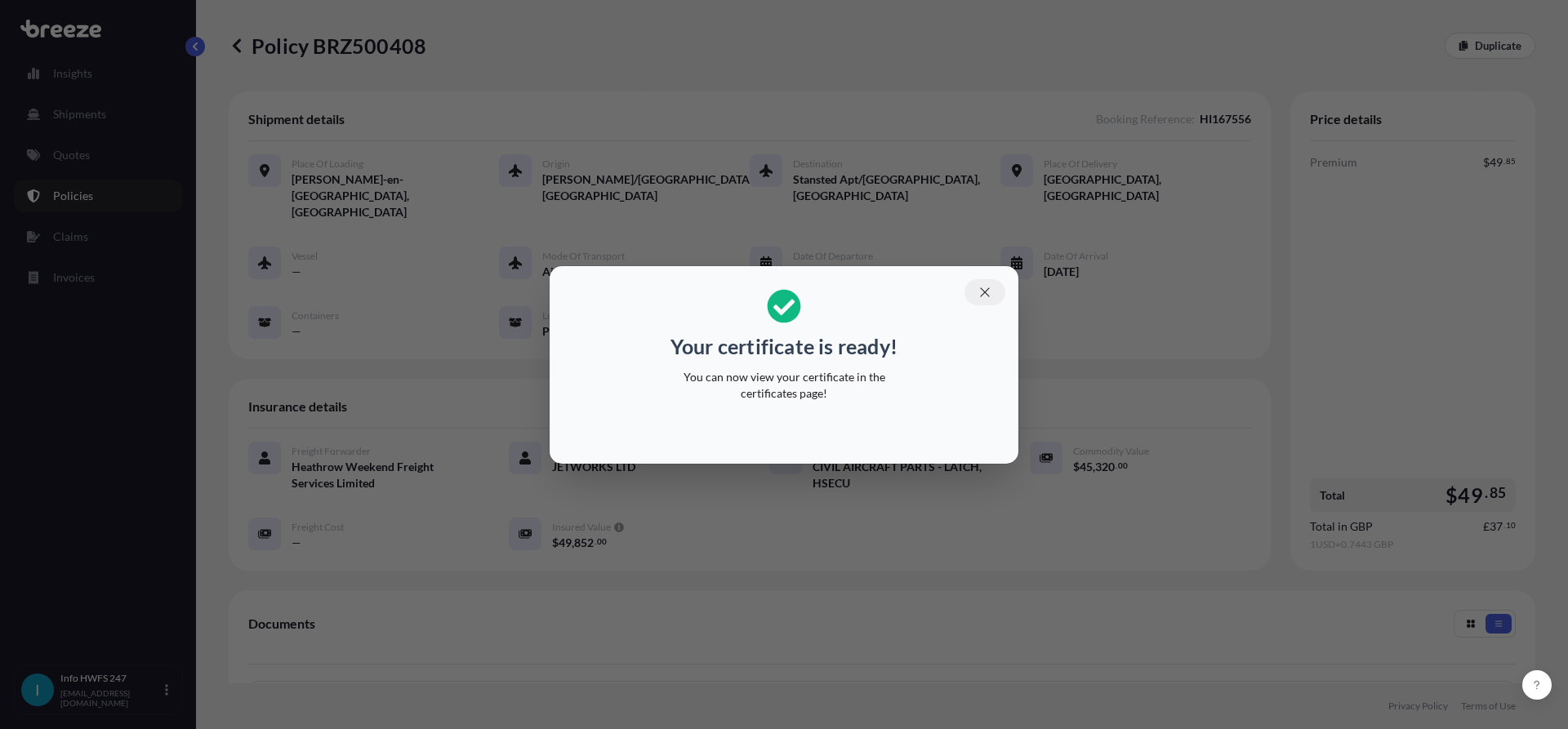
click at [984, 291] on icon "button" at bounding box center [984, 291] width 9 height 9
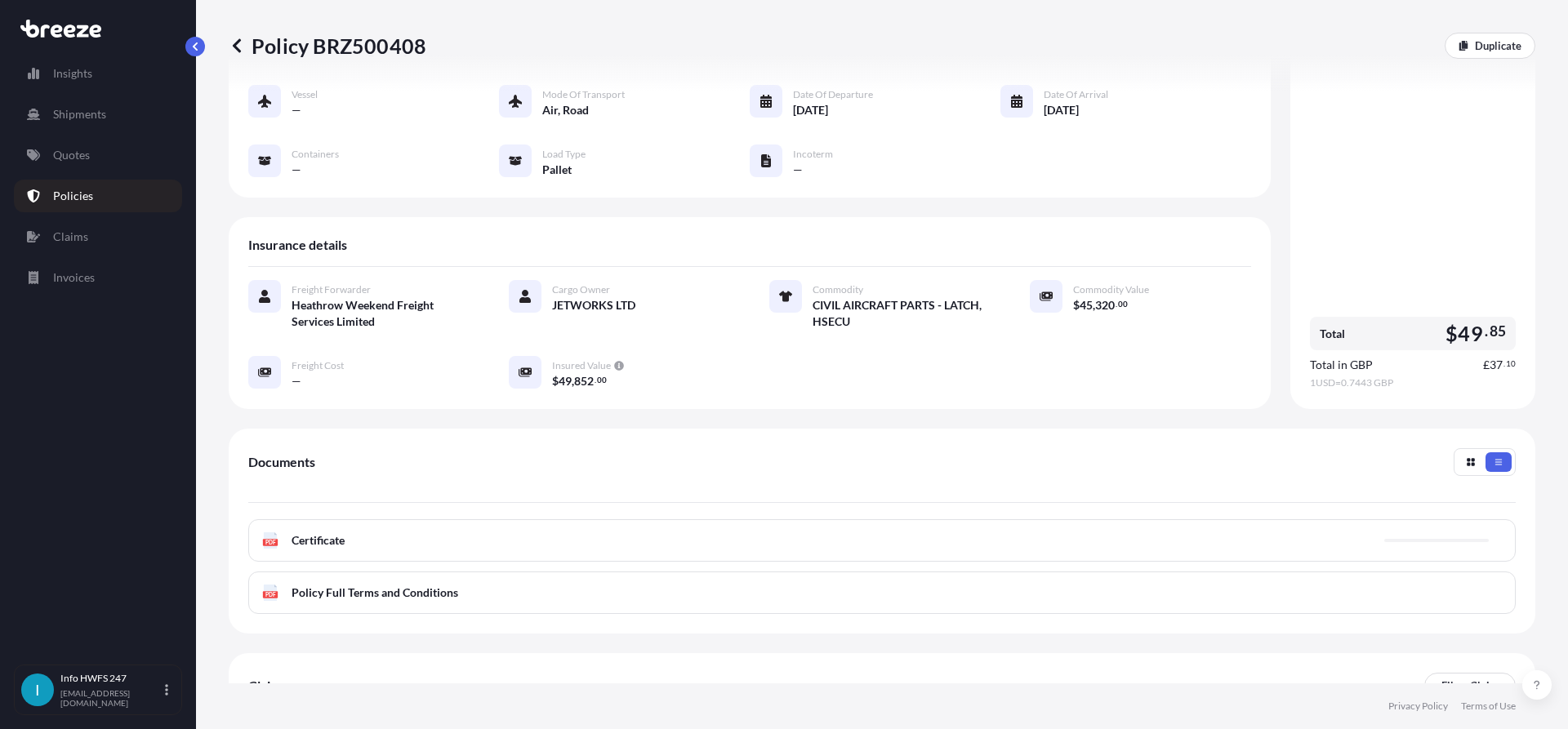
scroll to position [163, 0]
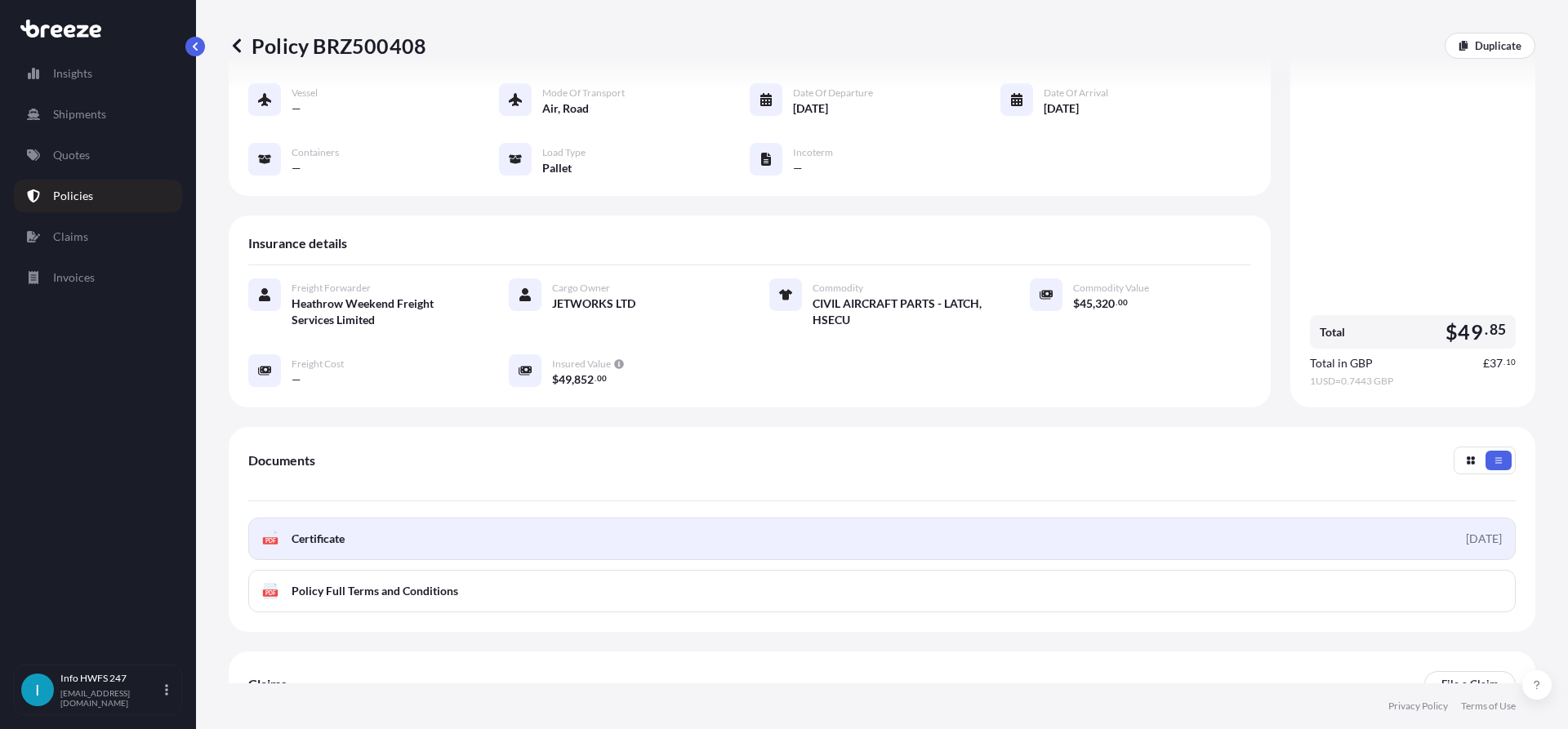
click at [1122, 518] on link "PDF Certificate [DATE]" at bounding box center [882, 539] width 1268 height 43
